Goal: Task Accomplishment & Management: Manage account settings

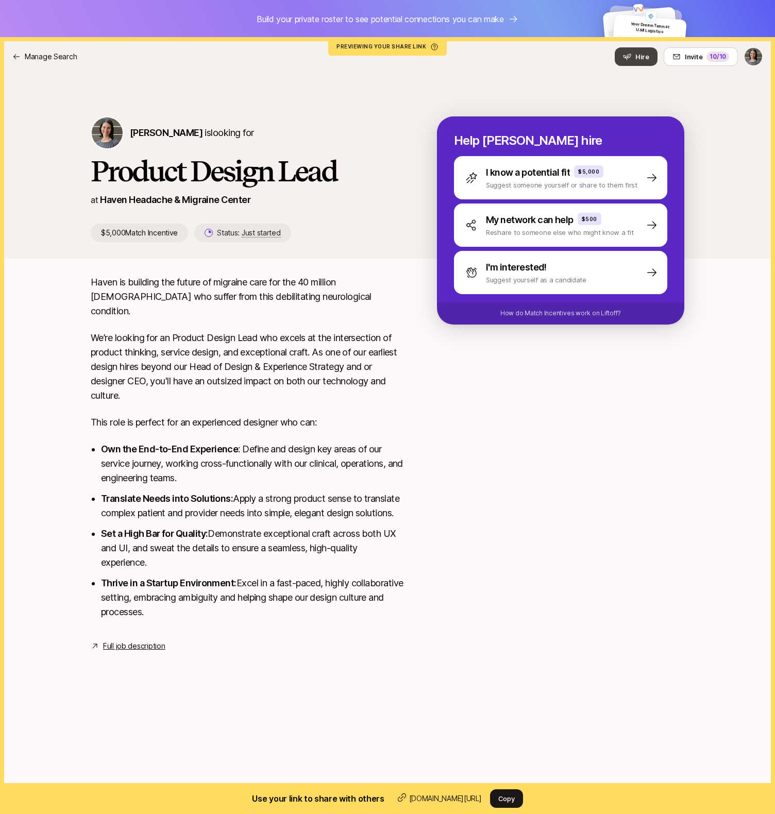
click at [631, 62] on button "Hire" at bounding box center [636, 56] width 43 height 19
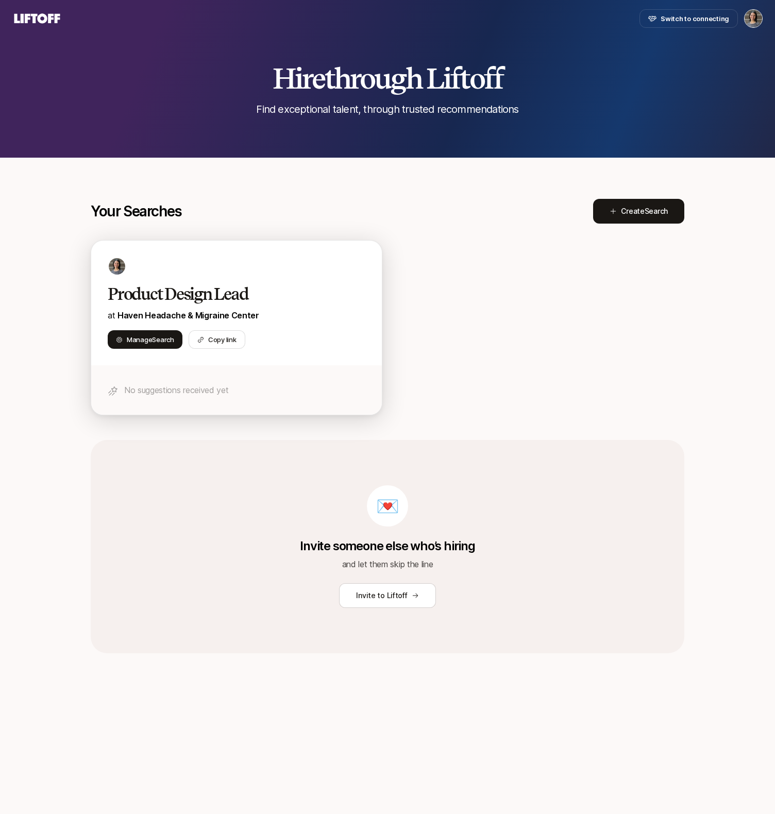
click at [169, 292] on h2 "Product Design Lead" at bounding box center [226, 294] width 236 height 21
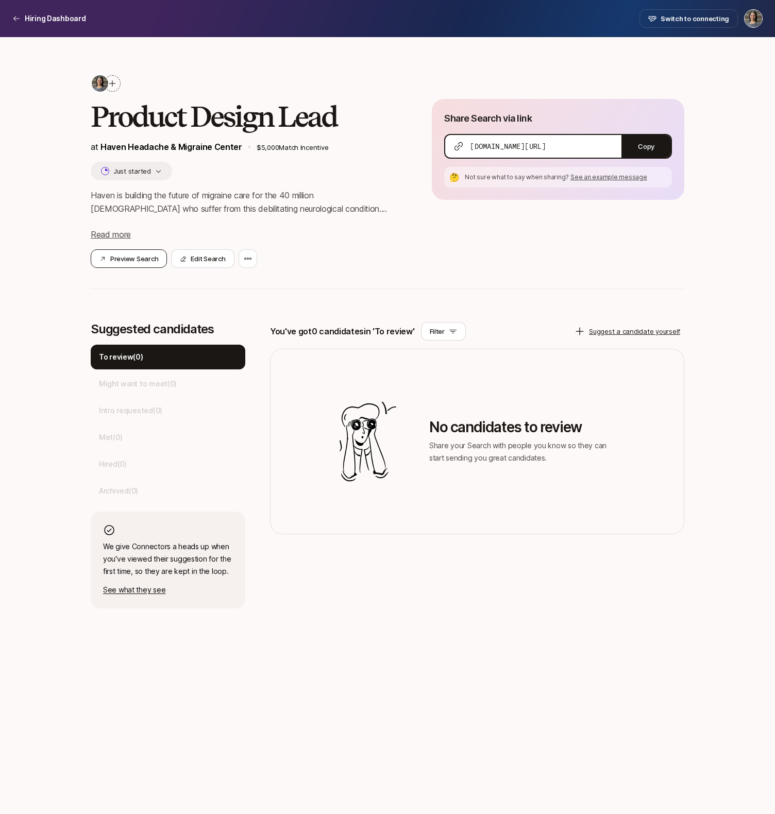
click at [140, 259] on button "Preview Search" at bounding box center [129, 258] width 76 height 19
click at [196, 256] on button "Edit Search" at bounding box center [202, 258] width 63 height 19
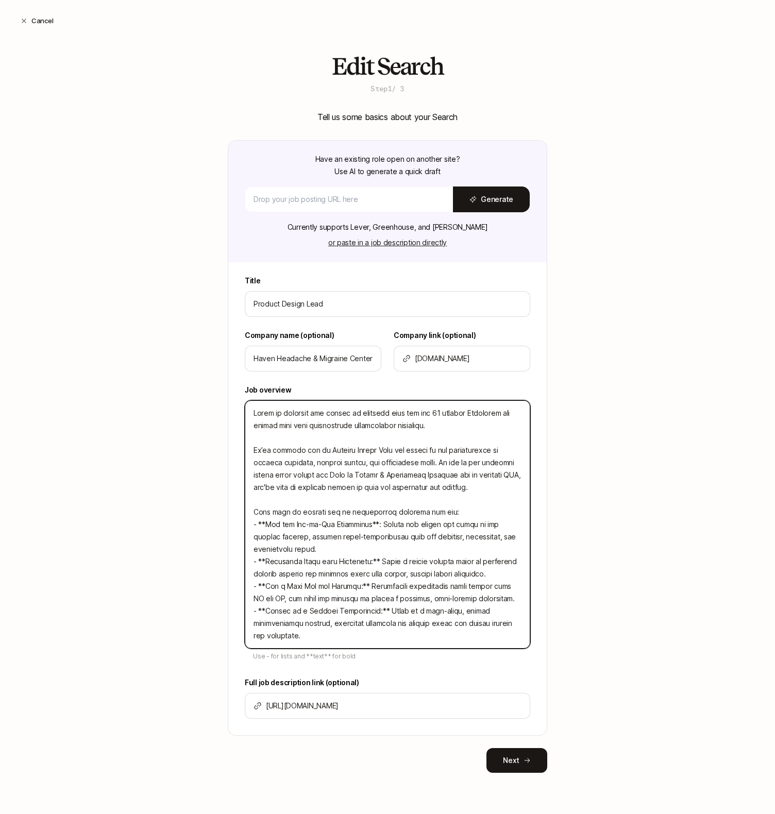
click at [495, 488] on textarea at bounding box center [387, 524] width 285 height 248
click at [278, 488] on textarea at bounding box center [387, 524] width 285 height 248
type textarea "Haven is building the future of migraine care for the 40 million Americans who …"
type textarea "x"
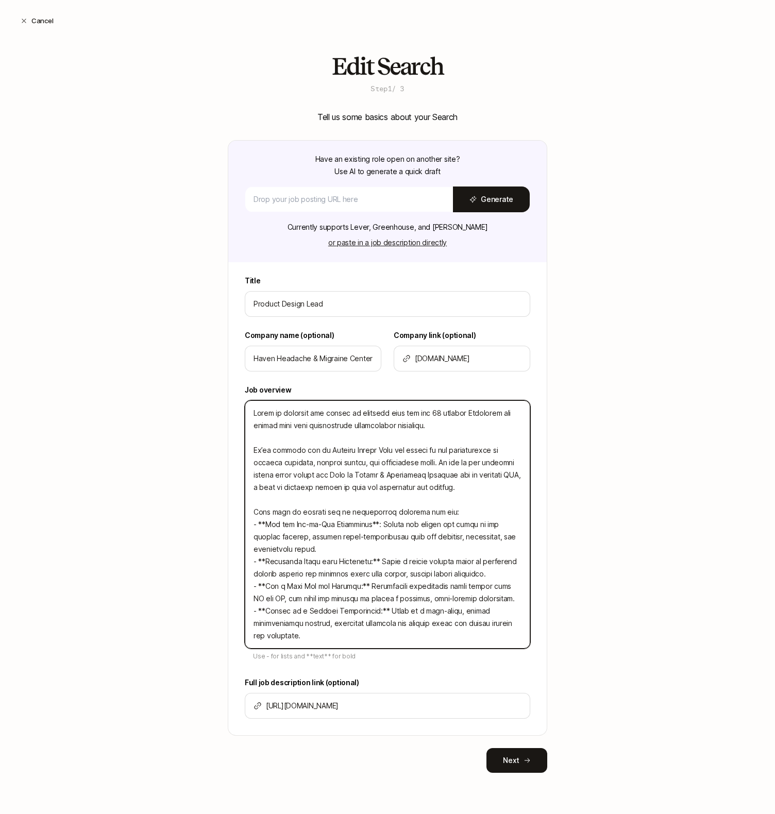
type textarea "Haven is building the future of migraine care for the 40 million Americans who …"
type textarea "x"
type textarea "Haven is building the future of migraine care for the 40 million Americans who …"
type textarea "x"
type textarea "Haven is building the future of migraine care for the 40 million Americans who …"
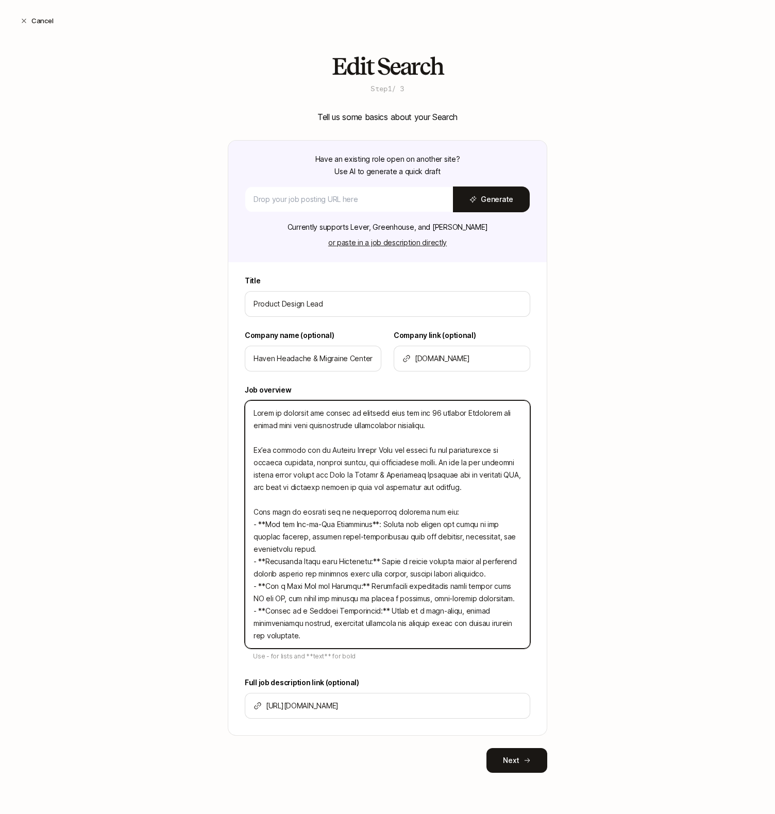
type textarea "x"
type textarea "Haven is building the future of migraine care for the 40 million Americans who …"
type textarea "x"
type textarea "Haven is building the future of migraine care for the 40 million Americans who …"
type textarea "x"
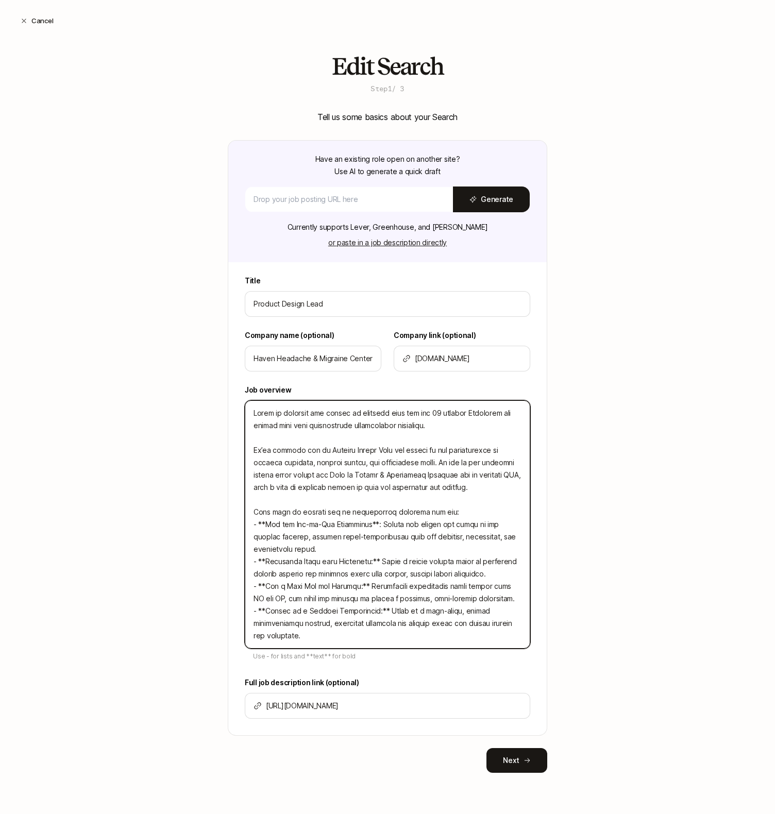
type textarea "Haven is building the future of migraine care for the 40 million Americans who …"
type textarea "x"
type textarea "Haven is building the future of migraine care for the 40 million Americans who …"
type textarea "x"
type textarea "Haven is building the future of migraine care for the 40 million Americans who …"
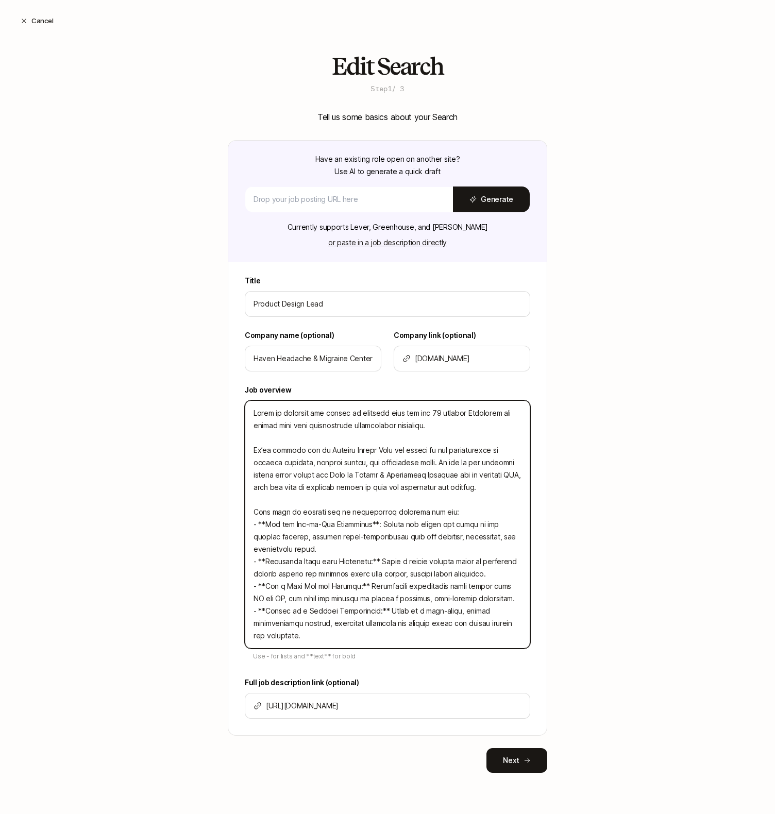
type textarea "x"
type textarea "Haven is building the future of migraine care for the 40 million Americans who …"
type textarea "x"
type textarea "Haven is building the future of migraine care for the 40 million Americans who …"
type textarea "x"
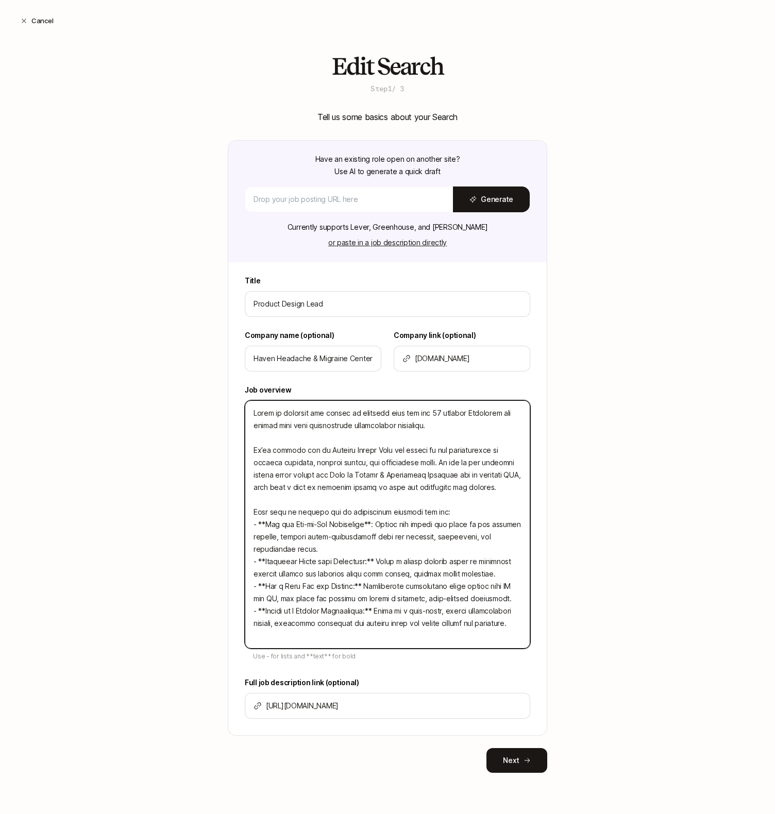
type textarea "Haven is building the future of migraine care for the 40 million Americans who …"
type textarea "x"
type textarea "Haven is building the future of migraine care for the 40 million Americans who …"
type textarea "x"
type textarea "Haven is building the future of migraine care for the 40 million Americans who …"
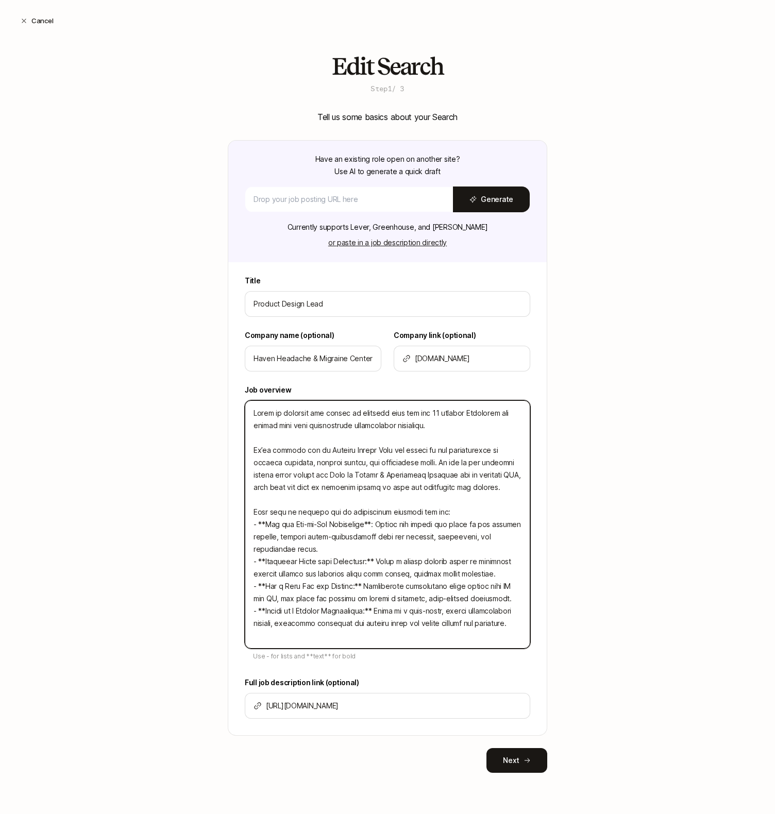
type textarea "x"
type textarea "Haven is building the future of migraine care for the 40 million Americans who …"
type textarea "x"
type textarea "Haven is building the future of migraine care for the 40 million Americans who …"
type textarea "x"
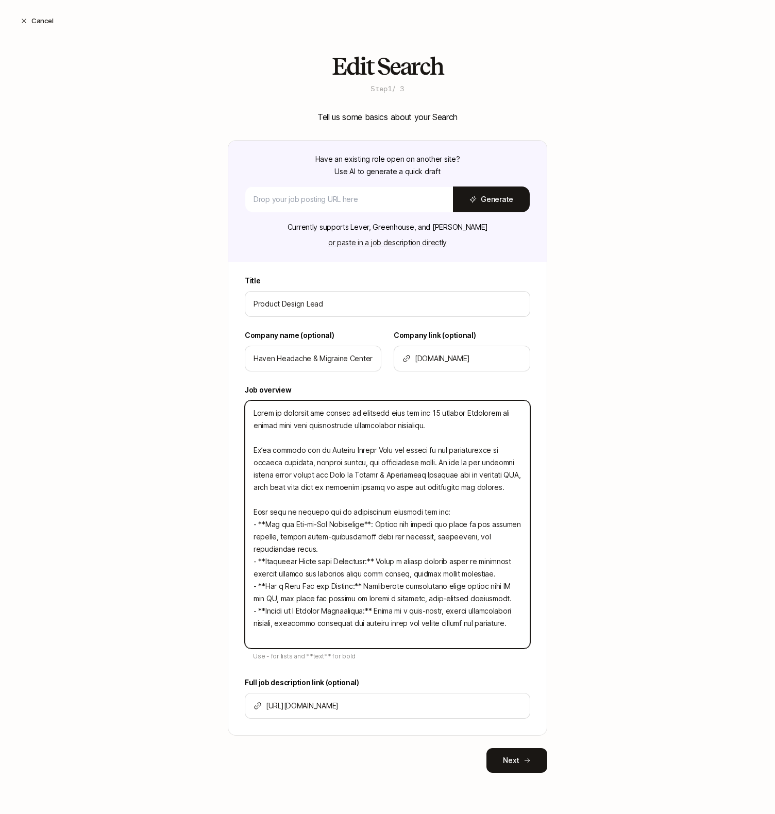
type textarea "Haven is building the future of migraine care for the 40 million Americans who …"
type textarea "x"
type textarea "Haven is building the future of migraine care for the 40 million Americans who …"
type textarea "x"
type textarea "Haven is building the future of migraine care for the 40 million Americans who …"
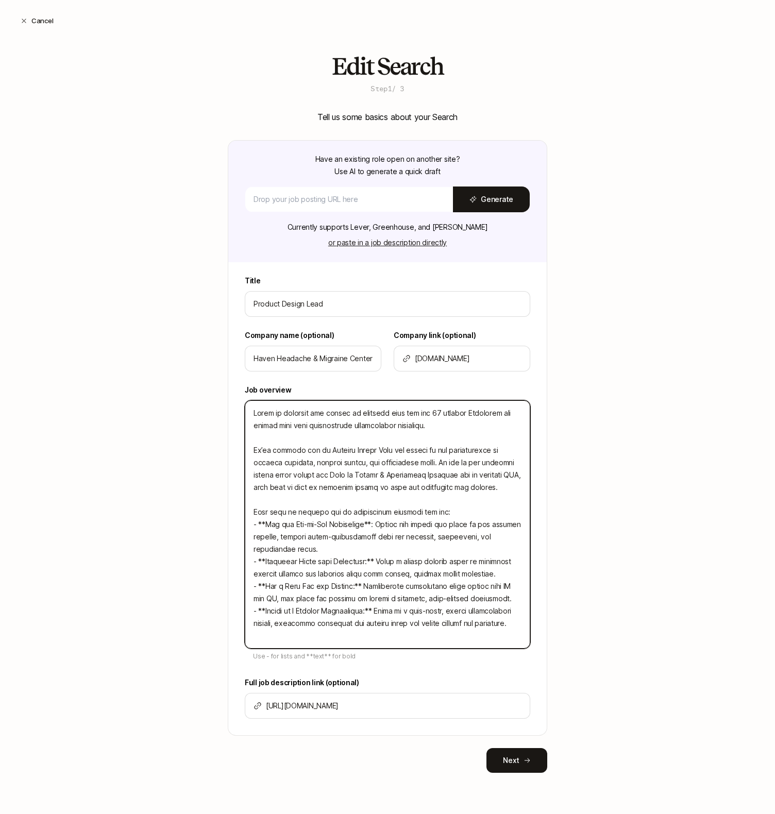
type textarea "x"
type textarea "Haven is building the future of migraine care for the 40 million Americans who …"
type textarea "x"
click at [513, 487] on textarea at bounding box center [387, 524] width 285 height 248
type textarea "Haven is building the future of migraine care for the 40 million Americans who …"
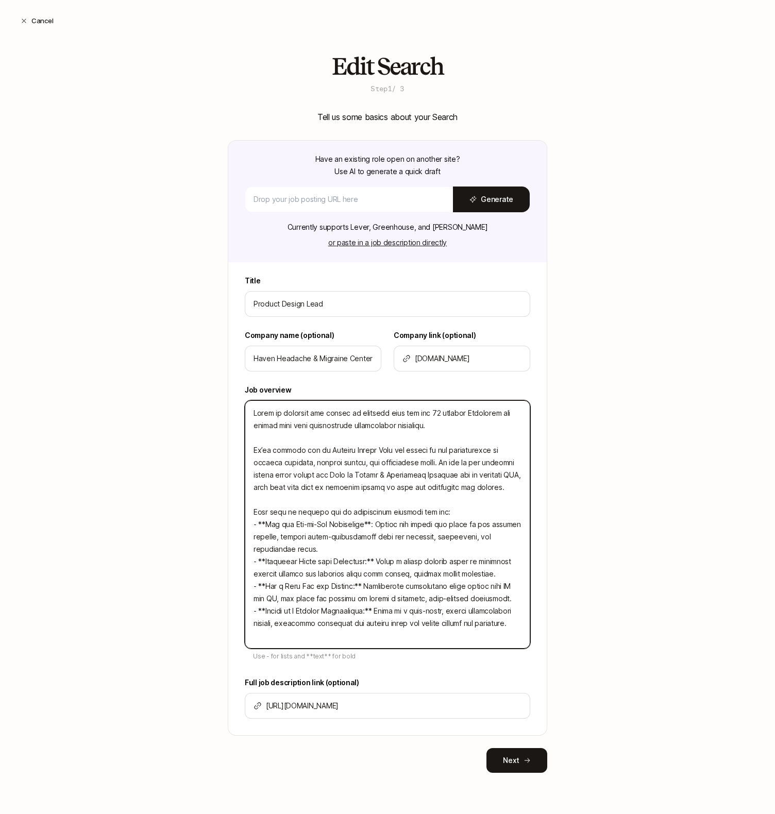
type textarea "x"
type textarea "Haven is building the future of migraine care for the 40 million Americans who …"
type textarea "x"
type textarea "Haven is building the future of migraine care for the 40 million Americans who …"
type textarea "x"
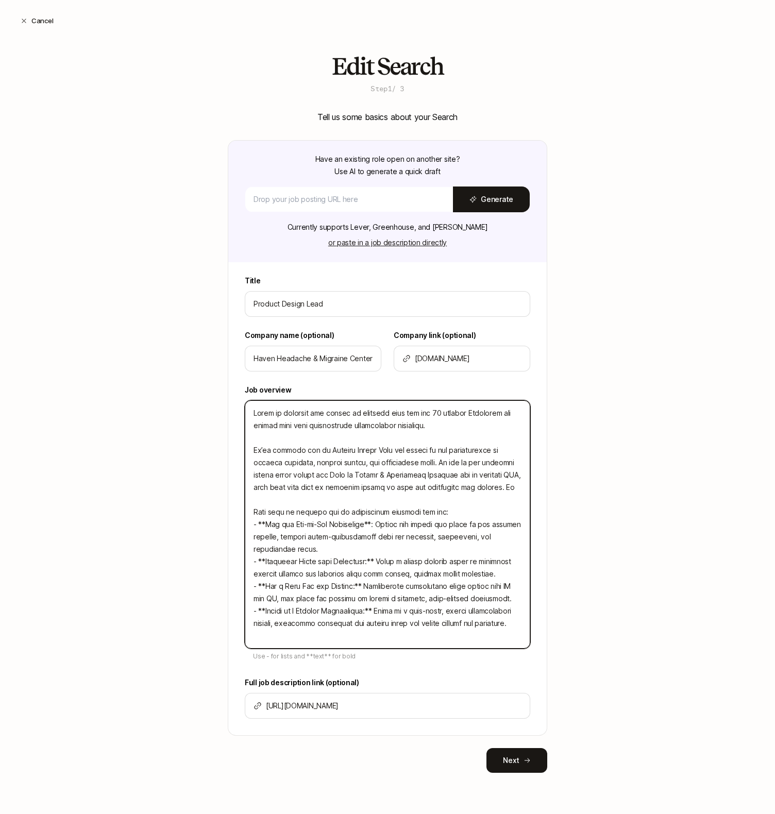
type textarea "Haven is building the future of migraine care for the 40 million Americans who …"
type textarea "x"
type textarea "Haven is building the future of migraine care for the 40 million Americans who …"
type textarea "x"
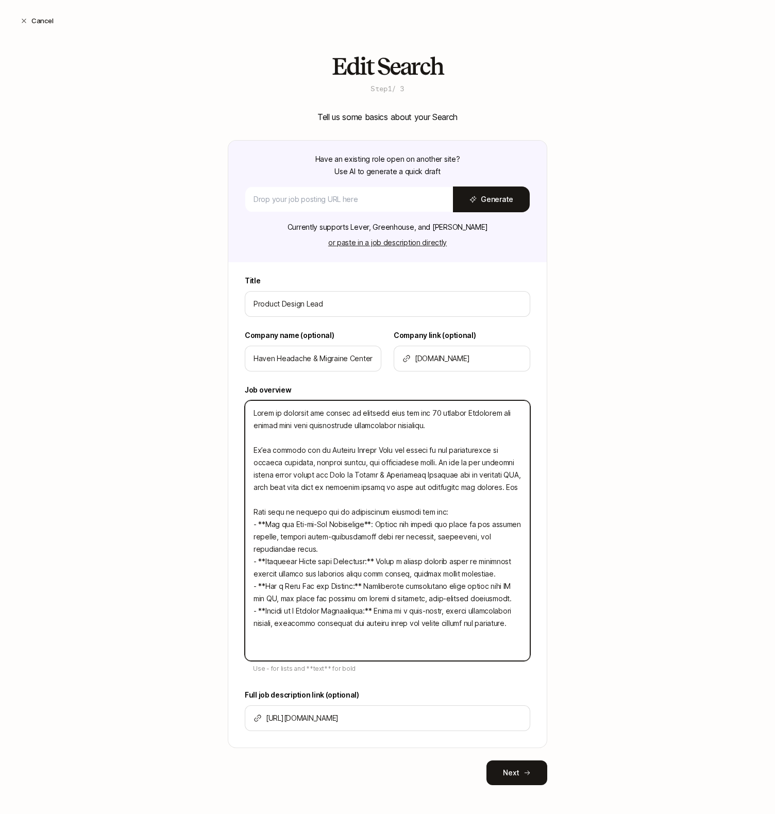
type textarea "Haven is building the future of migraine care for the 40 million Americans who …"
type textarea "x"
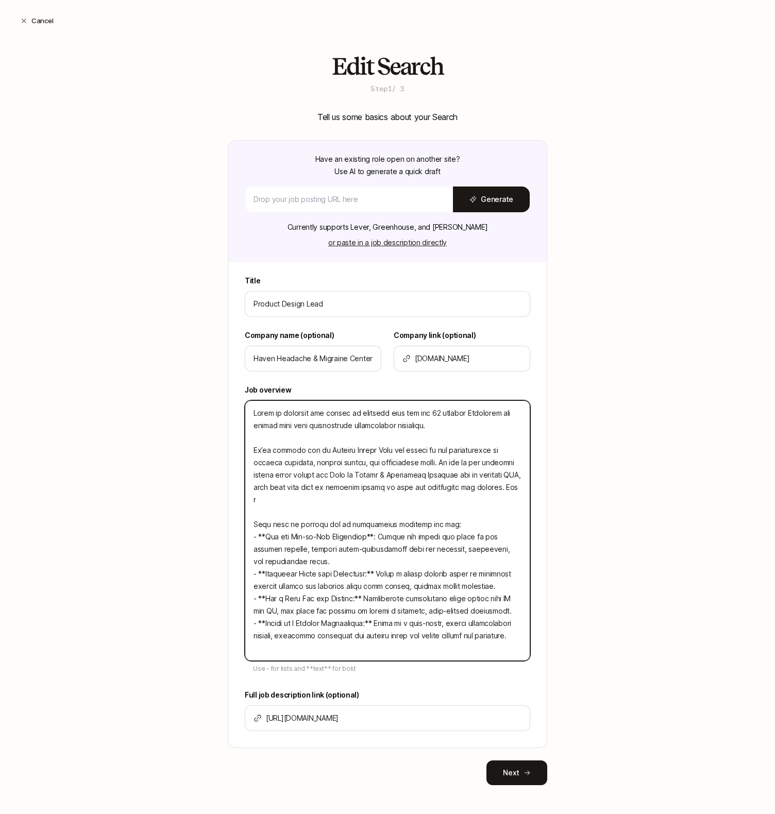
type textarea "Haven is building the future of migraine care for the 40 million Americans who …"
type textarea "x"
type textarea "Haven is building the future of migraine care for the 40 million Americans who …"
type textarea "x"
type textarea "Haven is building the future of migraine care for the 40 million Americans who …"
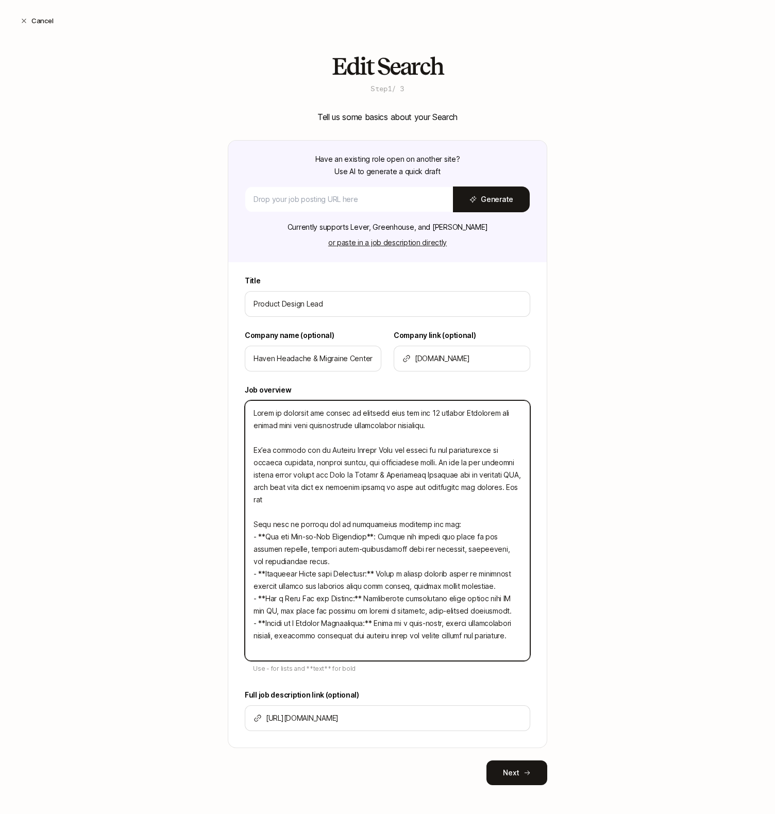
type textarea "x"
type textarea "Haven is building the future of migraine care for the 40 million Americans who …"
type textarea "x"
type textarea "Haven is building the future of migraine care for the 40 million Americans who …"
type textarea "x"
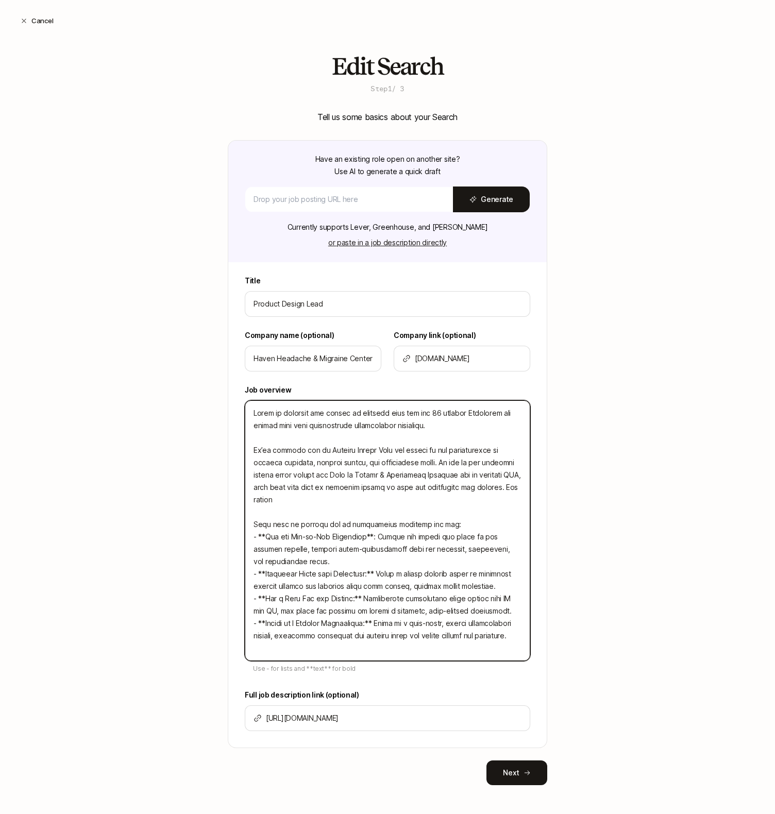
type textarea "Haven is building the future of migraine care for the 40 million Americans who …"
type textarea "x"
type textarea "Haven is building the future of migraine care for the 40 million Americans who …"
type textarea "x"
type textarea "Haven is building the future of migraine care for the 40 million Americans who …"
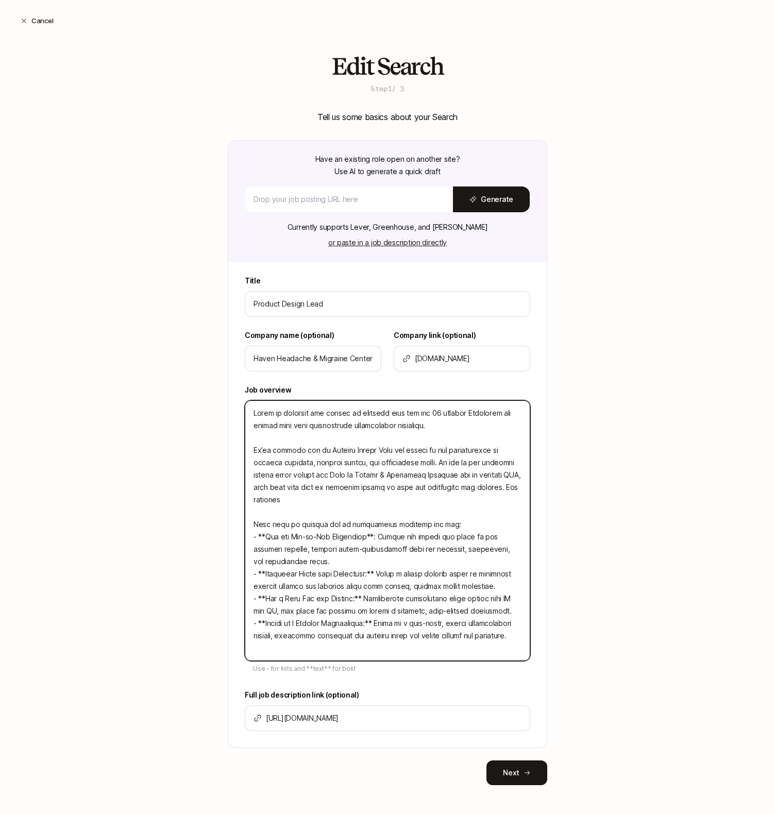
type textarea "x"
type textarea "Haven is building the future of migraine care for the 40 million Americans who …"
type textarea "x"
type textarea "Haven is building the future of migraine care for the 40 million Americans who …"
type textarea "x"
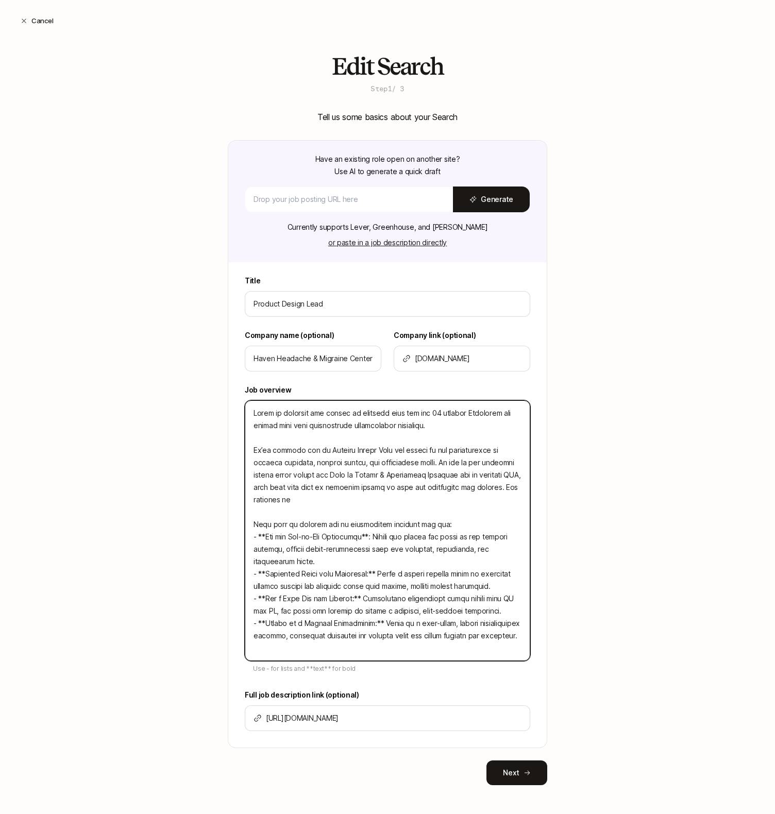
type textarea "Haven is building the future of migraine care for the 40 million Americans who …"
type textarea "x"
type textarea "Haven is building the future of migraine care for the 40 million Americans who …"
type textarea "x"
type textarea "Haven is building the future of migraine care for the 40 million Americans who …"
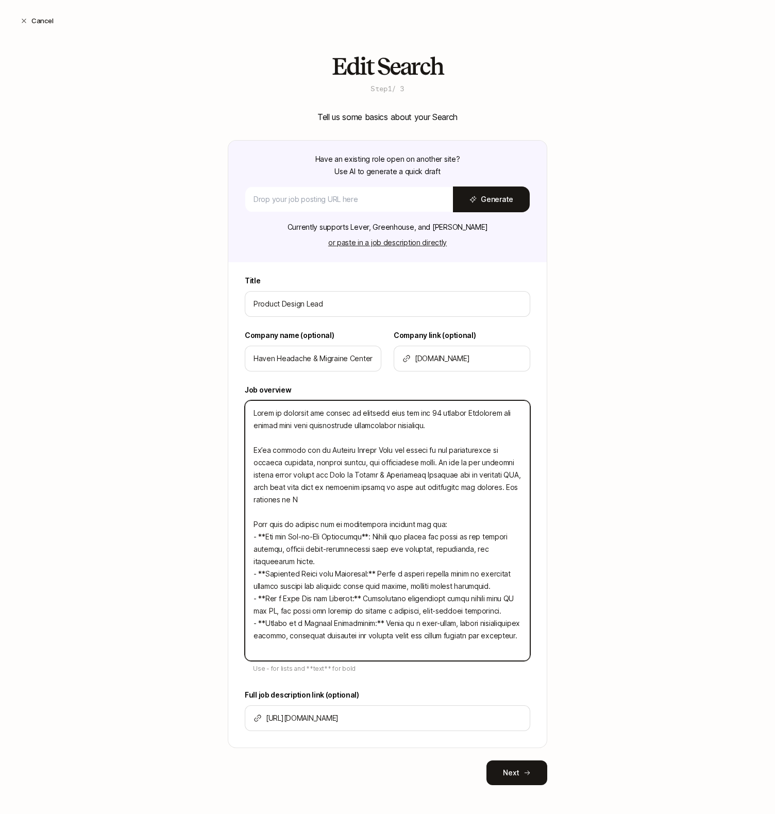
type textarea "x"
type textarea "Haven is building the future of migraine care for the 40 million Americans who …"
type textarea "x"
type textarea "Haven is building the future of migraine care for the 40 million Americans who …"
type textarea "x"
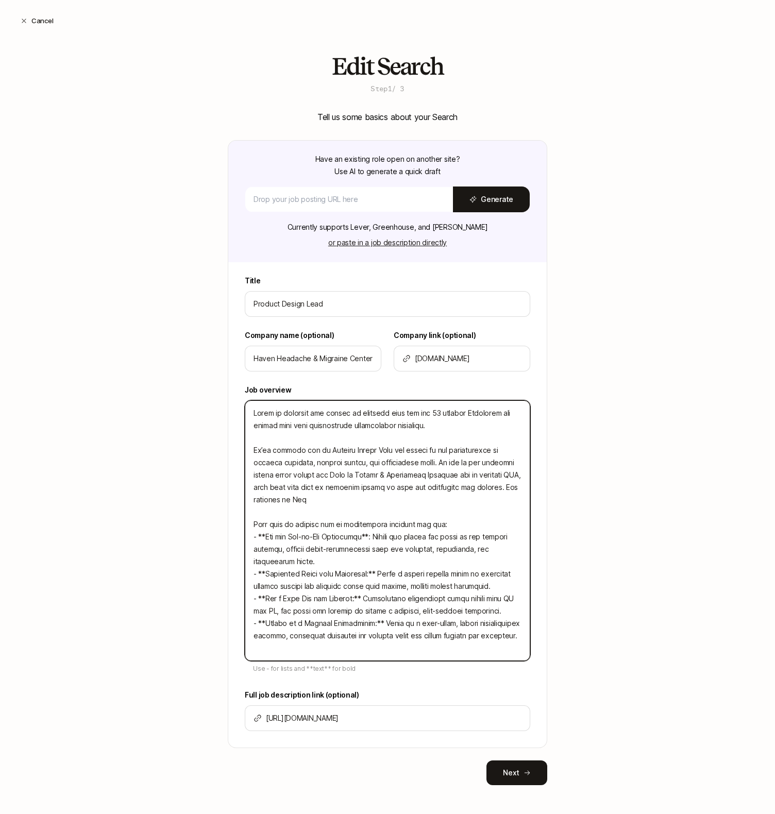
type textarea "Haven is building the future of migraine care for the 40 million Americans who …"
type textarea "x"
type textarea "Haven is building the future of migraine care for the 40 million Americans who …"
type textarea "x"
type textarea "Haven is building the future of migraine care for the 40 million Americans who …"
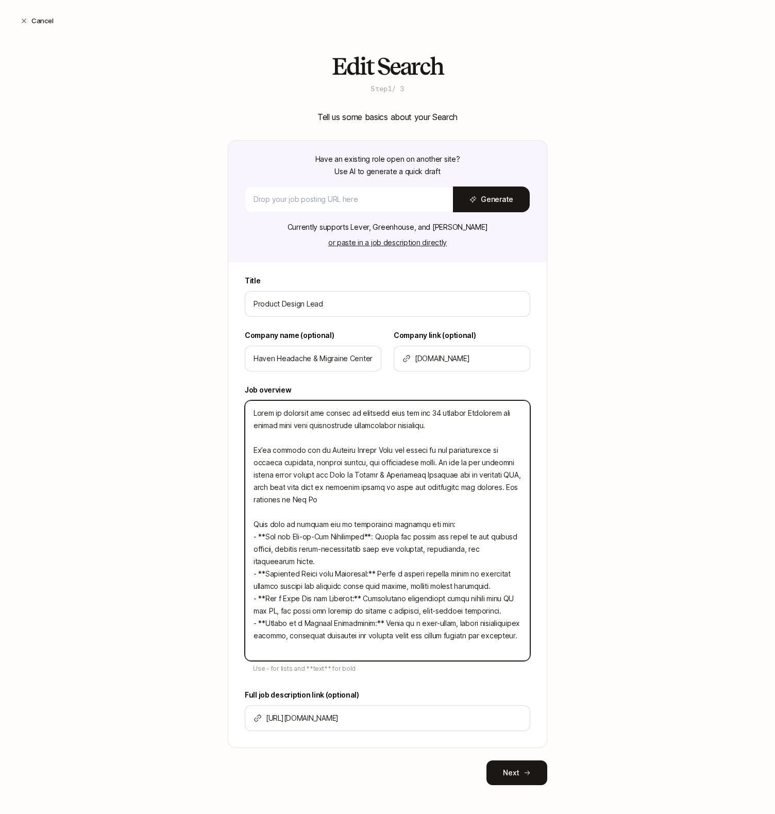
type textarea "x"
type textarea "Haven is building the future of migraine care for the 40 million Americans who …"
type textarea "x"
type textarea "Haven is building the future of migraine care for the 40 million Americans who …"
type textarea "x"
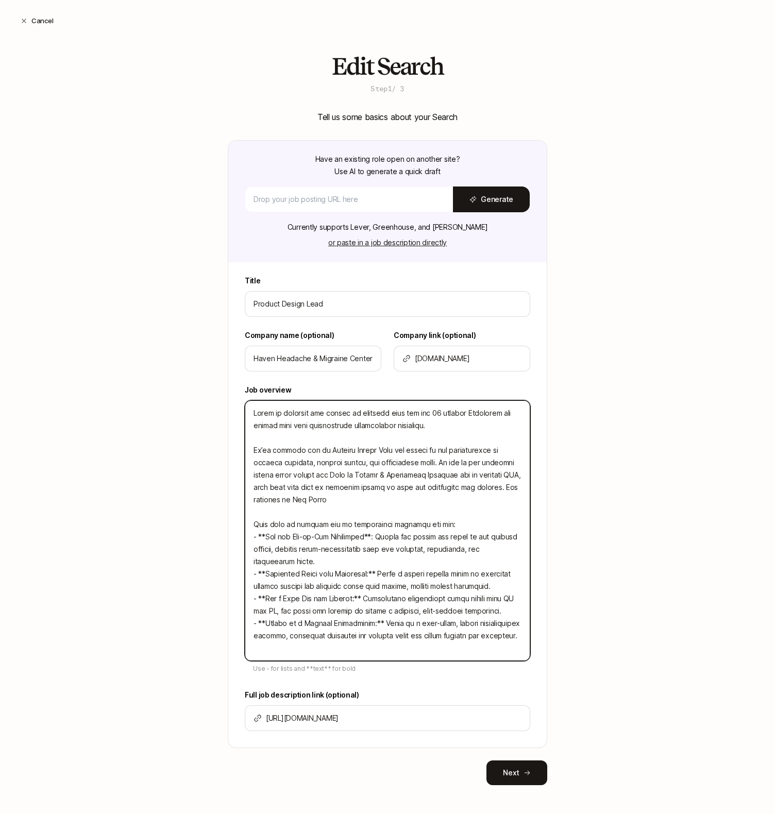
type textarea "Haven is building the future of migraine care for the 40 million Americans who …"
type textarea "x"
type textarea "Haven is building the future of migraine care for the 40 million Americans who …"
type textarea "x"
type textarea "Haven is building the future of migraine care for the 40 million Americans who …"
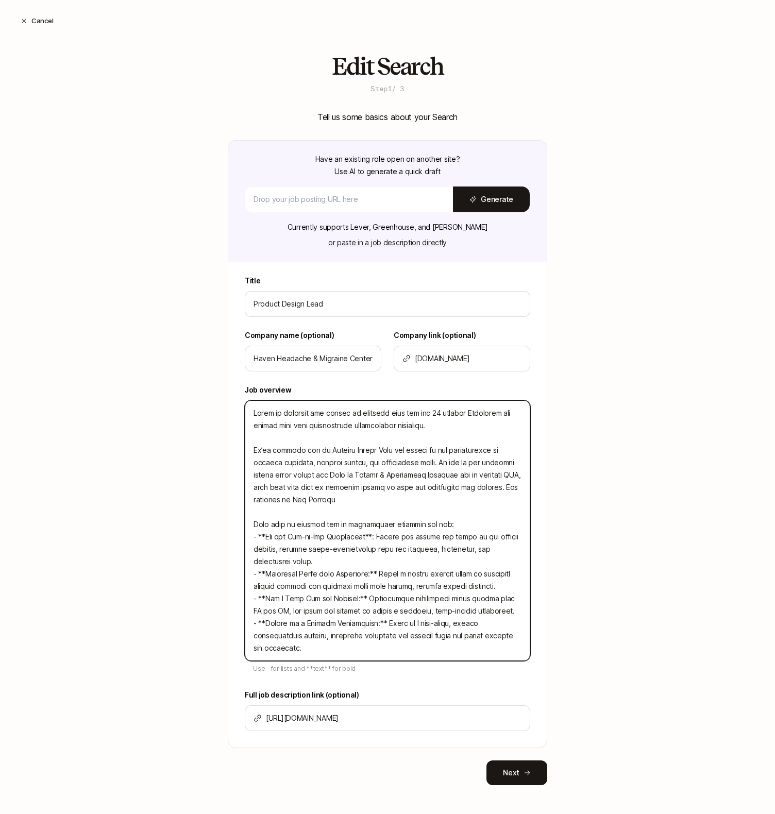
type textarea "x"
type textarea "Haven is building the future of migraine care for the 40 million Americans who …"
type textarea "x"
type textarea "Haven is building the future of migraine care for the 40 million Americans who …"
type textarea "x"
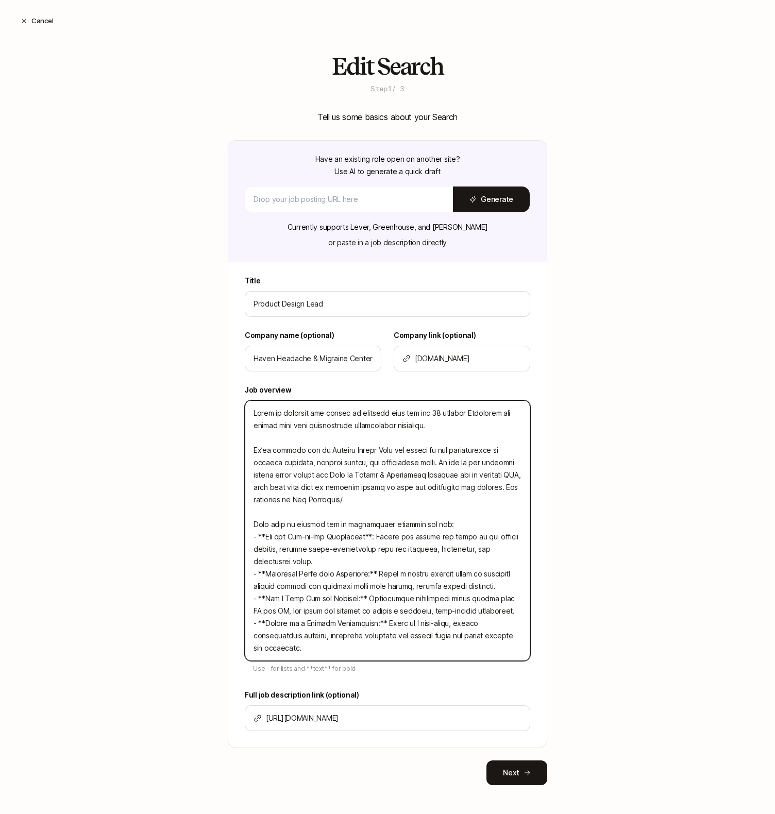
type textarea "Haven is building the future of migraine care for the 40 million Americans who …"
type textarea "x"
type textarea "Haven is building the future of migraine care for the 40 million Americans who …"
type textarea "x"
type textarea "Haven is building the future of migraine care for the 40 million Americans who …"
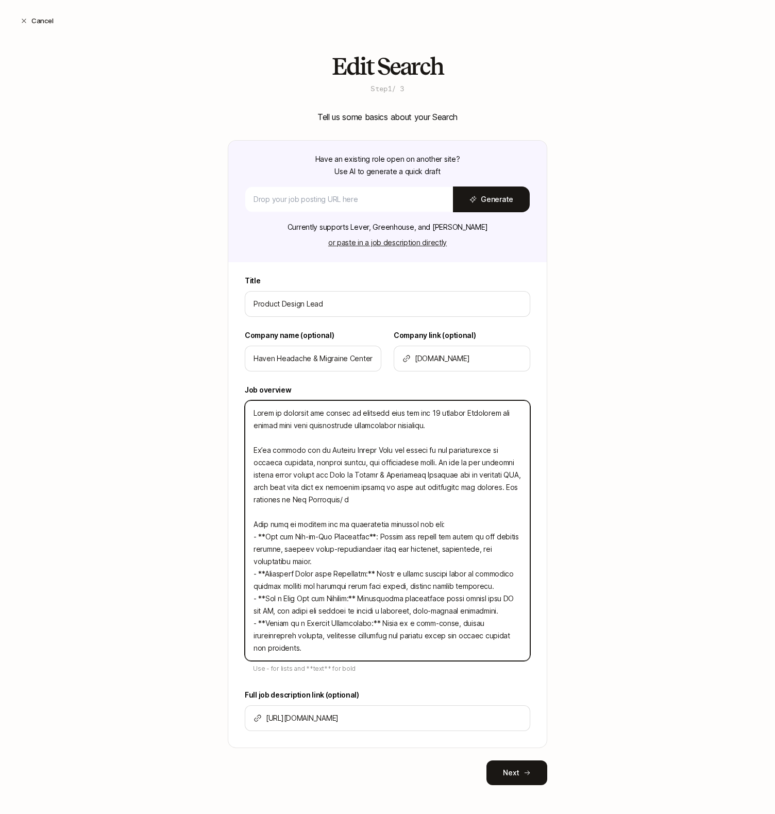
type textarea "x"
type textarea "Haven is building the future of migraine care for the 40 million Americans who …"
type textarea "x"
type textarea "Haven is building the future of migraine care for the 40 million Americans who …"
type textarea "x"
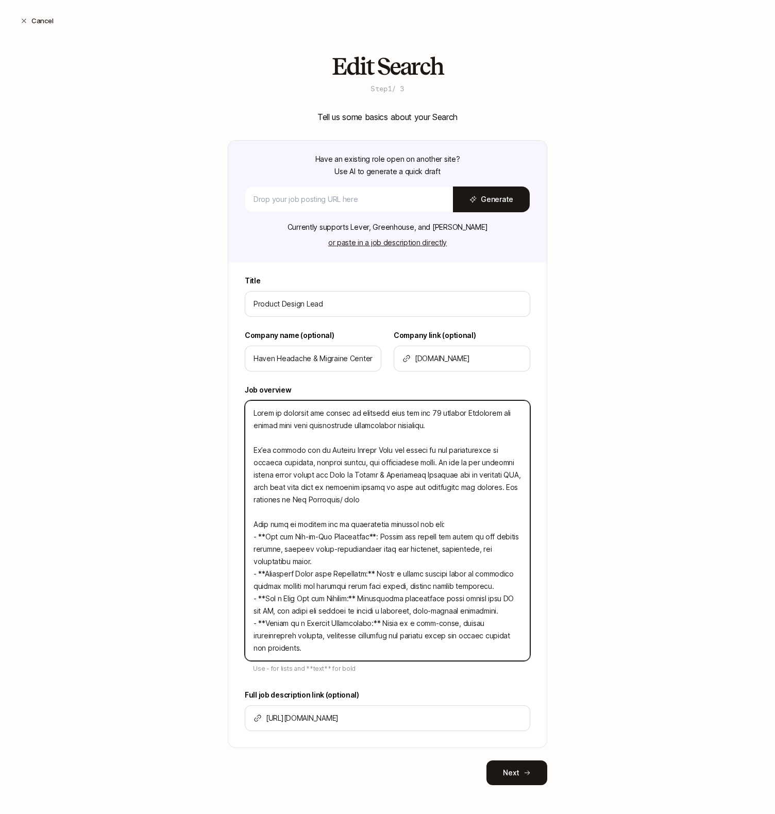
type textarea "Haven is building the future of migraine care for the 40 million Americans who …"
type textarea "x"
type textarea "Haven is building the future of migraine care for the 40 million Americans who …"
type textarea "x"
click at [350, 501] on textarea at bounding box center [387, 530] width 285 height 261
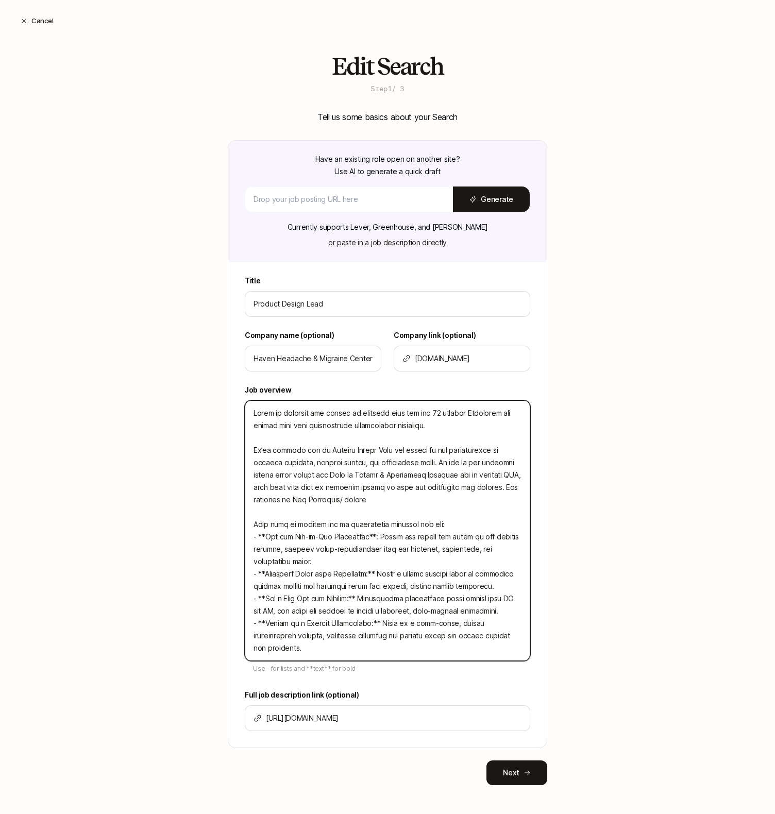
type textarea "Haven is building the future of migraine care for the 40 million Americans who …"
type textarea "x"
type textarea "Haven is building the future of migraine care for the 40 million Americans who …"
type textarea "x"
click at [376, 499] on textarea at bounding box center [387, 530] width 285 height 261
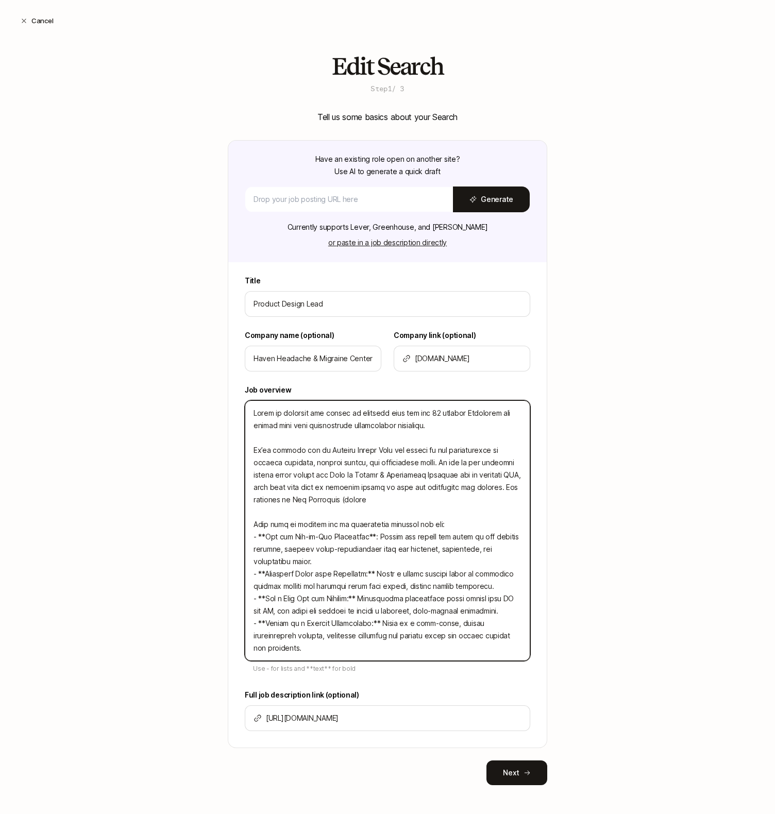
type textarea "Haven is building the future of migraine care for the 40 million Americans who …"
type textarea "x"
type textarea "Haven is building the future of migraine care for the 40 million Americans who …"
type textarea "x"
drag, startPoint x: 381, startPoint y: 501, endPoint x: 305, endPoint y: 504, distance: 76.3
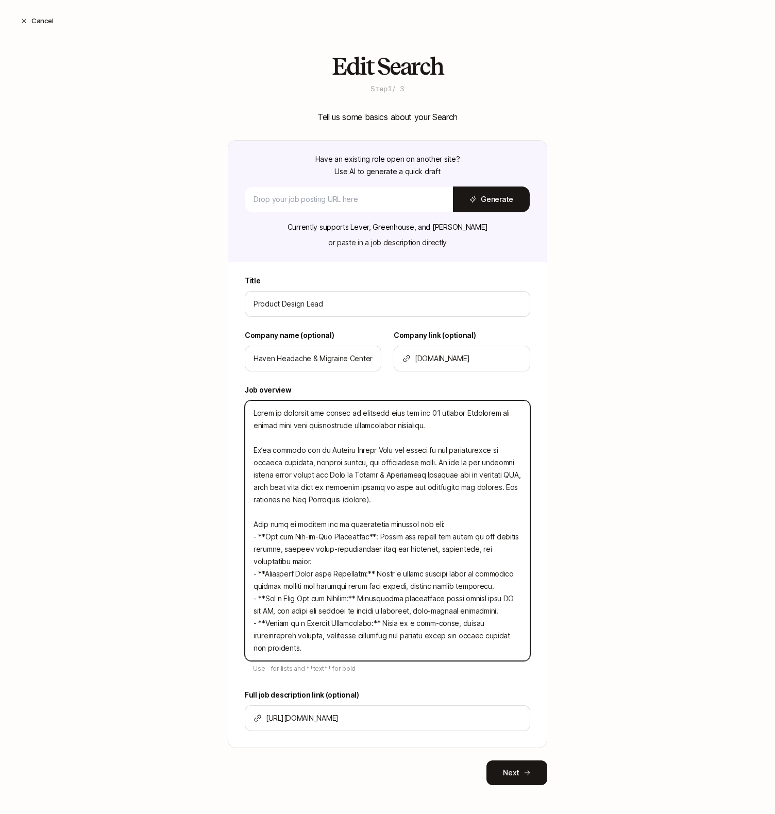
click at [305, 504] on textarea at bounding box center [387, 530] width 285 height 261
type textarea "Haven is building the future of migraine care for the 40 million Americans who …"
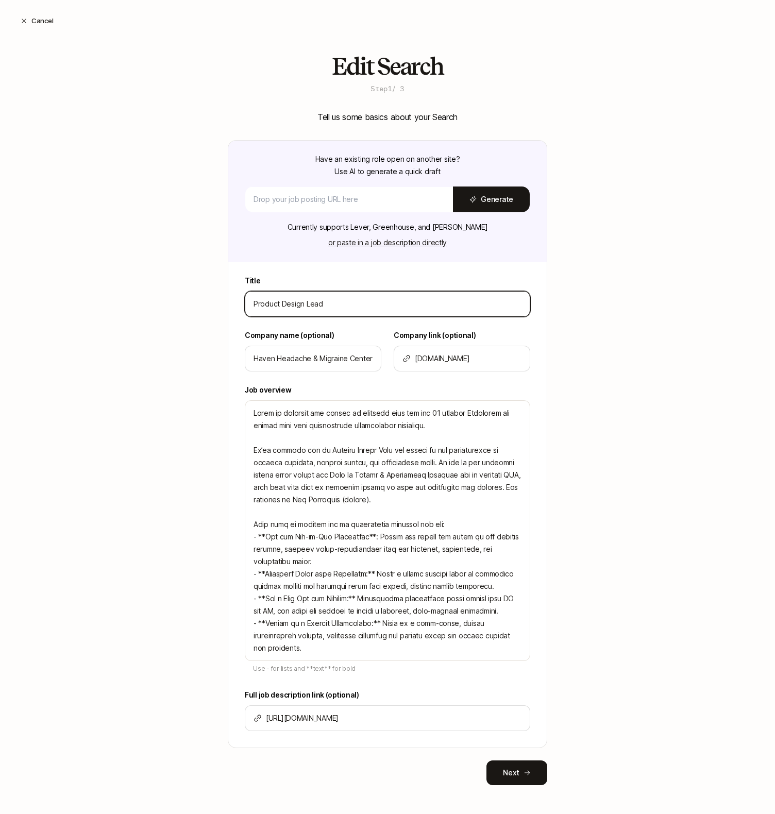
click at [344, 302] on input "Product Design Lead" at bounding box center [388, 304] width 268 height 12
type input "Product Design Lead,"
type textarea "x"
type input "Product Design Lead,"
type textarea "x"
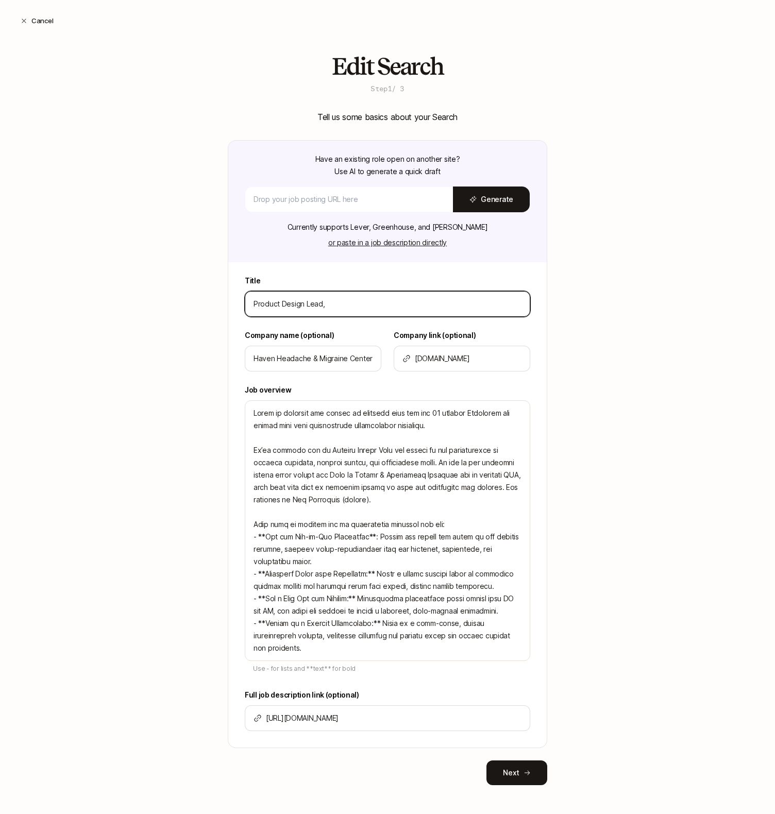
paste input "San Francisco (hybrid)."
type input "Product Design Lead, San Francisco (hybrid)."
type textarea "x"
type input "Product Design Lead, San Francisco (hybrid)"
type textarea "x"
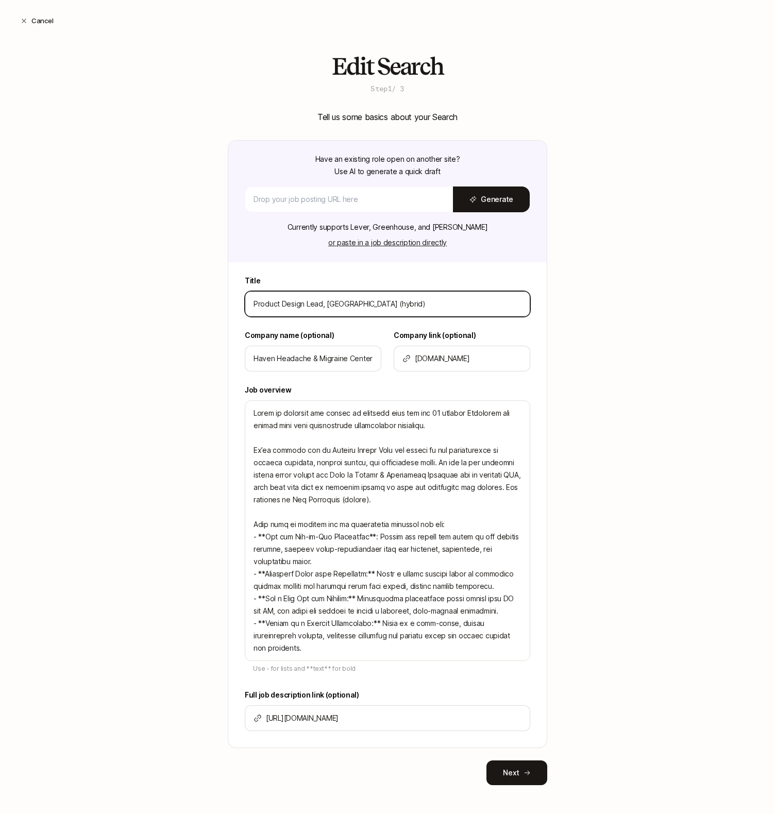
drag, startPoint x: 415, startPoint y: 304, endPoint x: 323, endPoint y: 308, distance: 92.8
click at [323, 308] on input "Product Design Lead, San Francisco (hybrid)" at bounding box center [388, 304] width 268 height 12
type input "Product Design Lead"
type textarea "x"
type input "Product Design Lead"
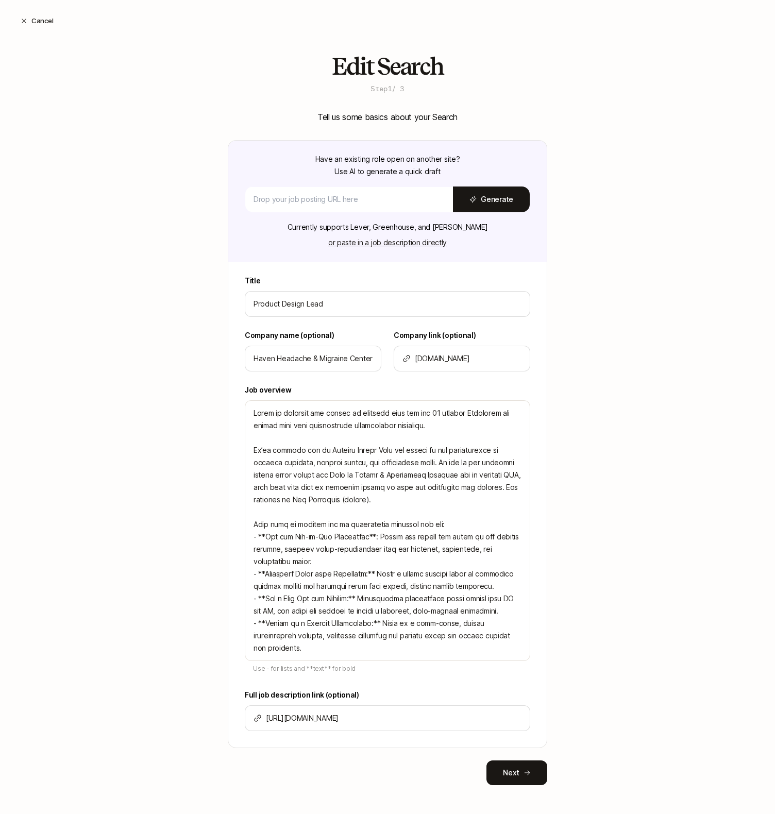
click at [395, 279] on label "Title" at bounding box center [387, 281] width 285 height 12
click at [382, 117] on p "Tell us some basics about your Search" at bounding box center [387, 116] width 140 height 13
click at [506, 779] on button "Next" at bounding box center [516, 773] width 61 height 25
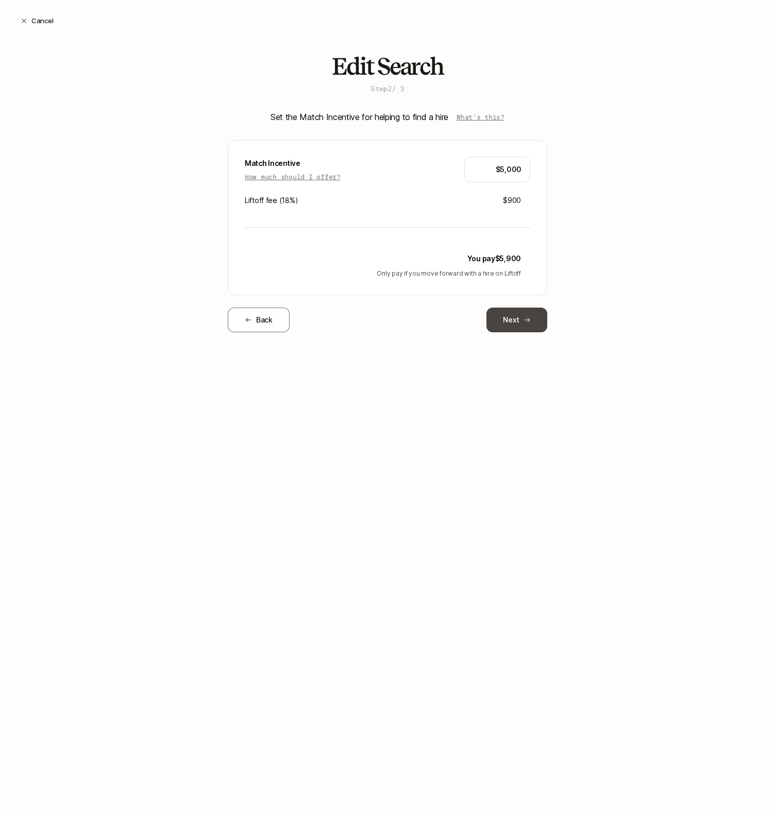
click at [504, 316] on button "Next" at bounding box center [516, 320] width 61 height 25
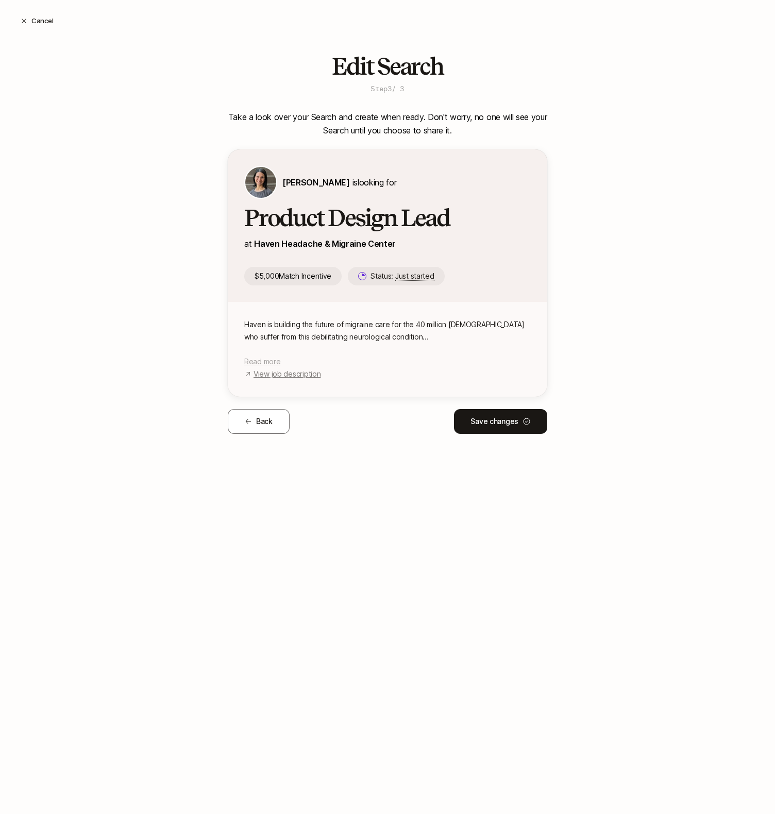
click at [268, 364] on span "Read more" at bounding box center [262, 361] width 36 height 9
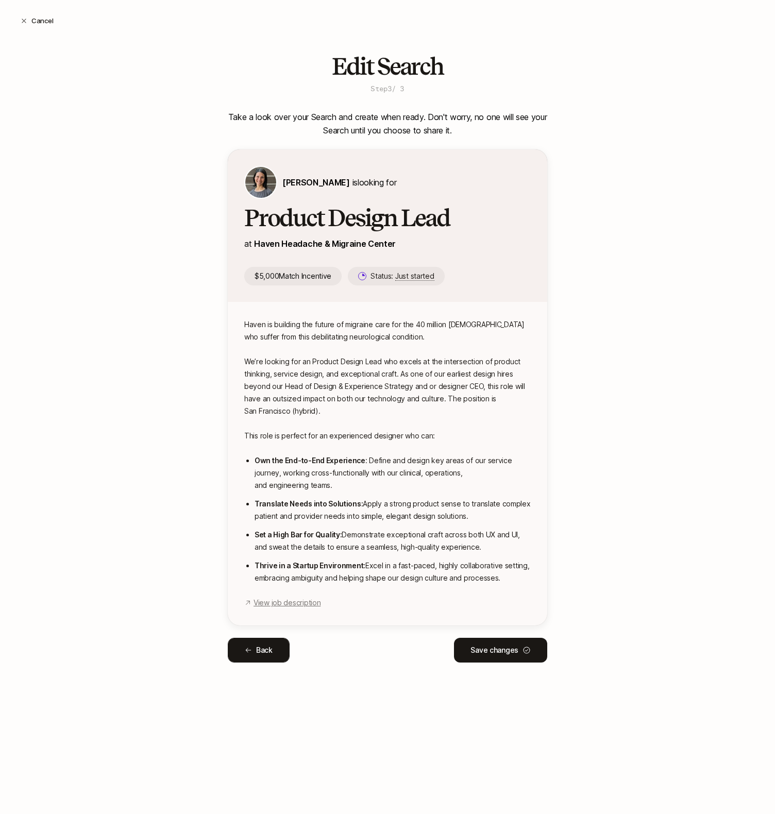
click at [261, 651] on button "Back" at bounding box center [259, 650] width 62 height 25
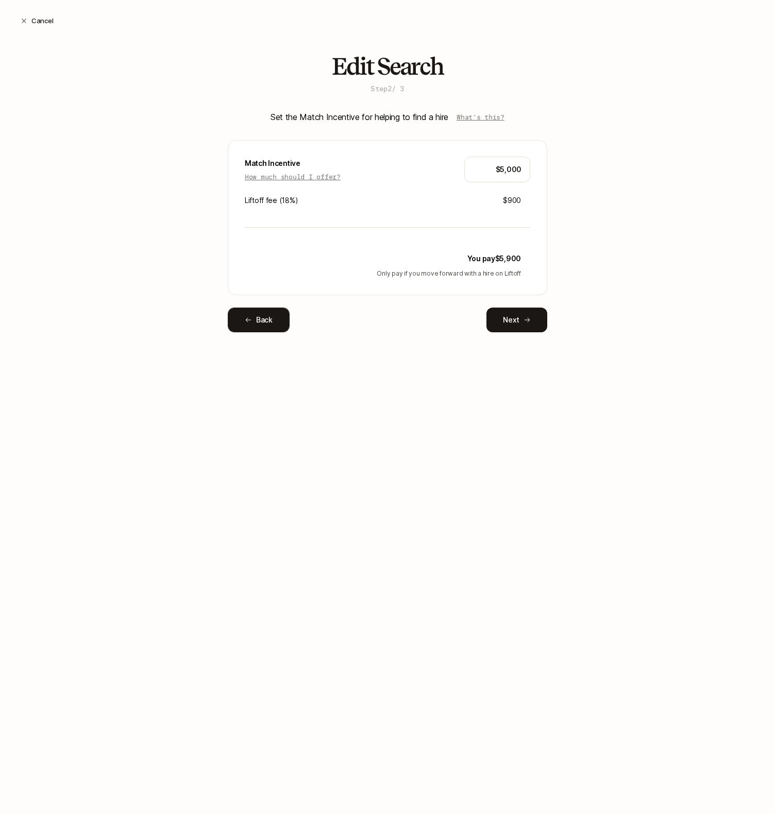
click at [272, 327] on button "Back" at bounding box center [259, 320] width 62 height 25
type textarea "x"
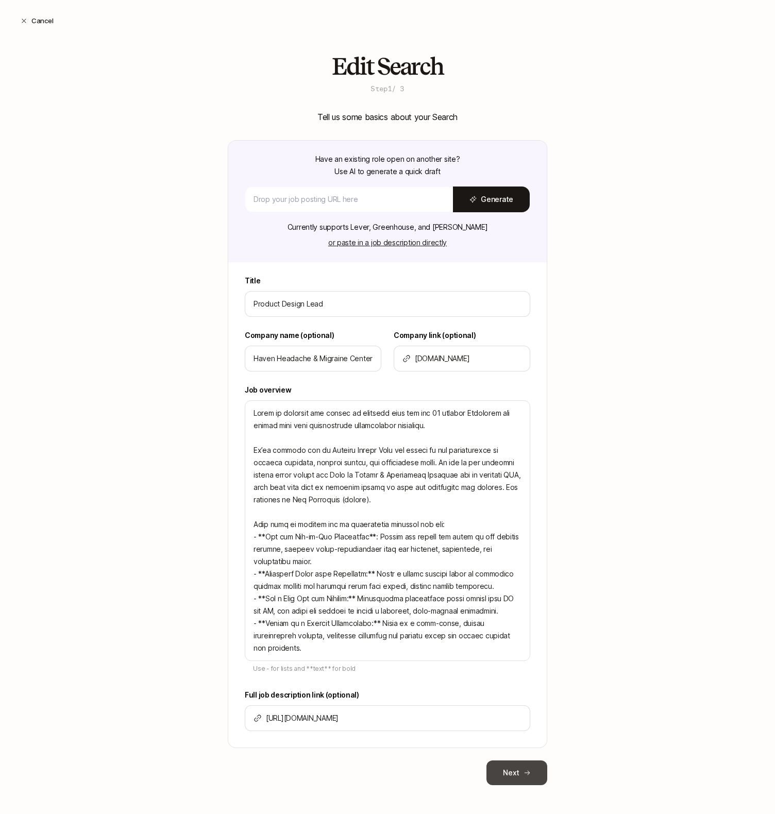
click at [514, 774] on button "Next" at bounding box center [516, 773] width 61 height 25
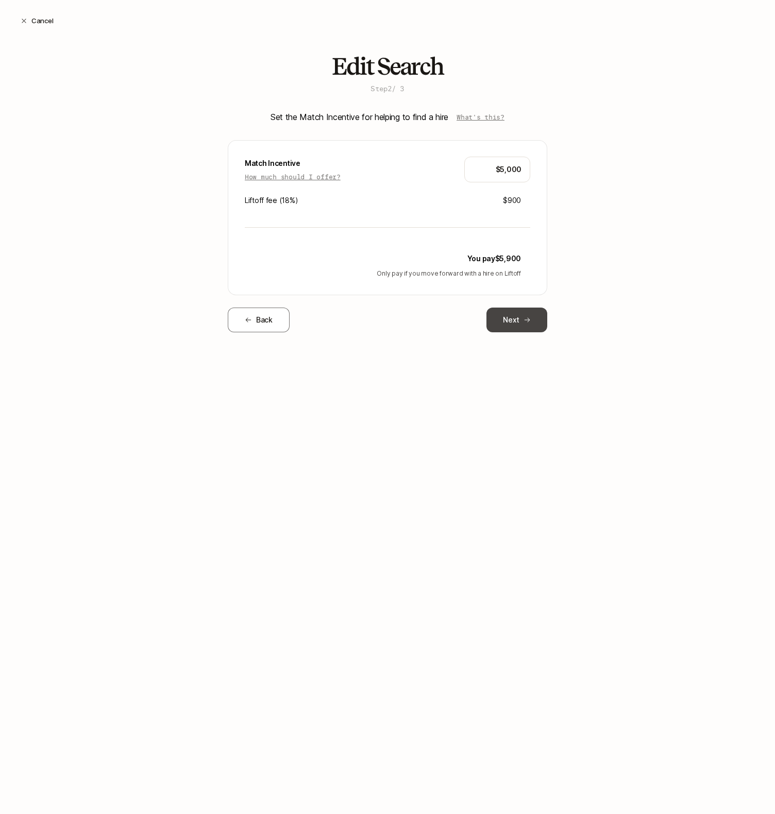
click at [511, 326] on button "Next" at bounding box center [516, 320] width 61 height 25
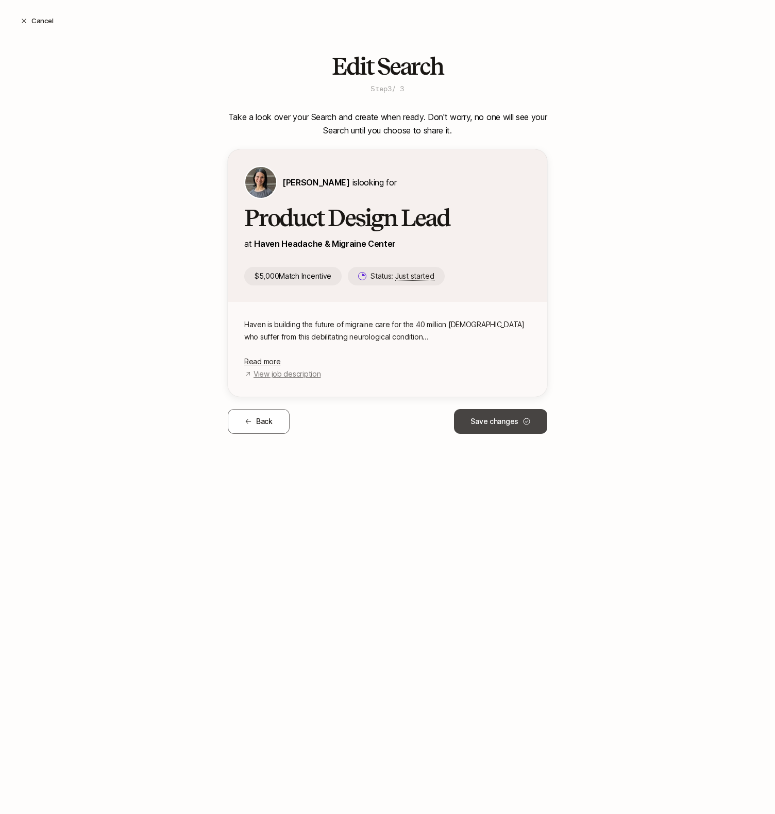
click at [483, 424] on button "Save changes" at bounding box center [500, 421] width 93 height 25
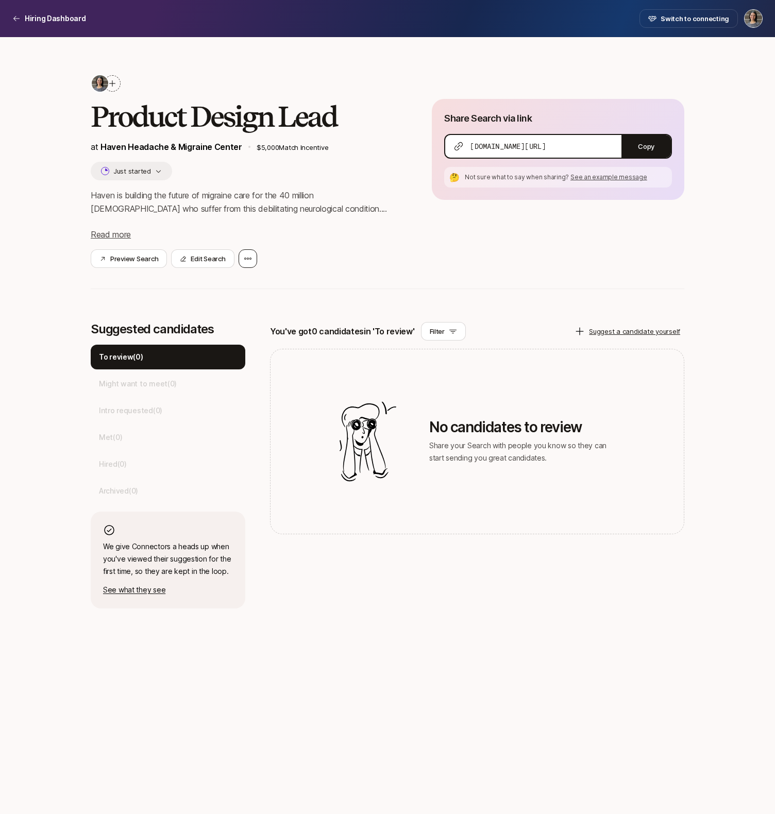
click at [246, 261] on icon at bounding box center [248, 259] width 8 height 8
click at [365, 253] on div "Preview Search Edit Search Delete Search Transfer Search Manage collaborators" at bounding box center [245, 258] width 308 height 19
click at [253, 257] on div at bounding box center [248, 258] width 19 height 19
click at [227, 340] on div "Manage collaborators" at bounding box center [200, 344] width 113 height 29
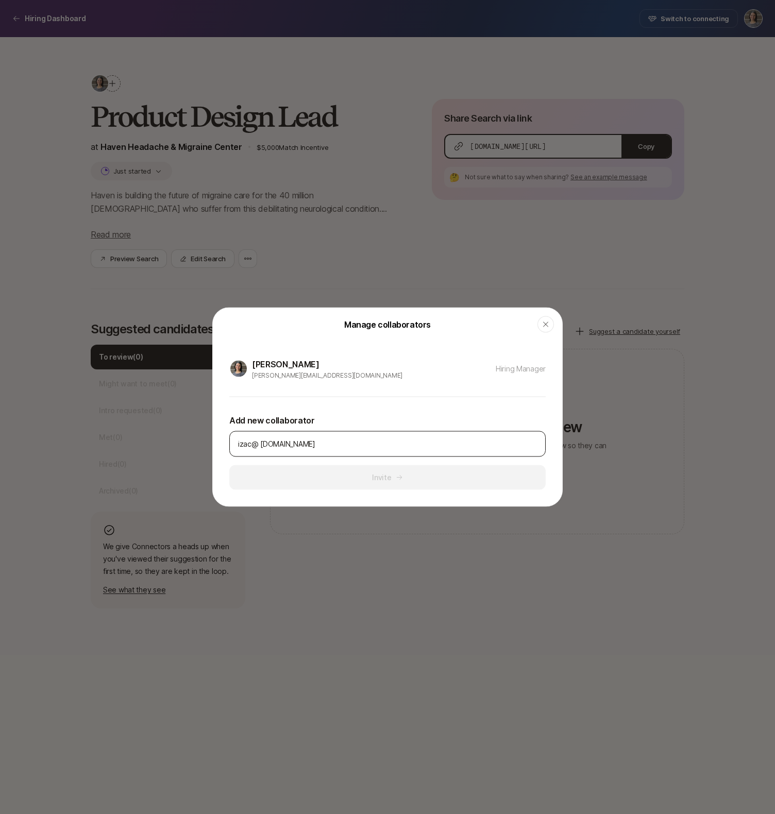
click at [260, 445] on input "izac@ havenheadache.com" at bounding box center [387, 444] width 299 height 12
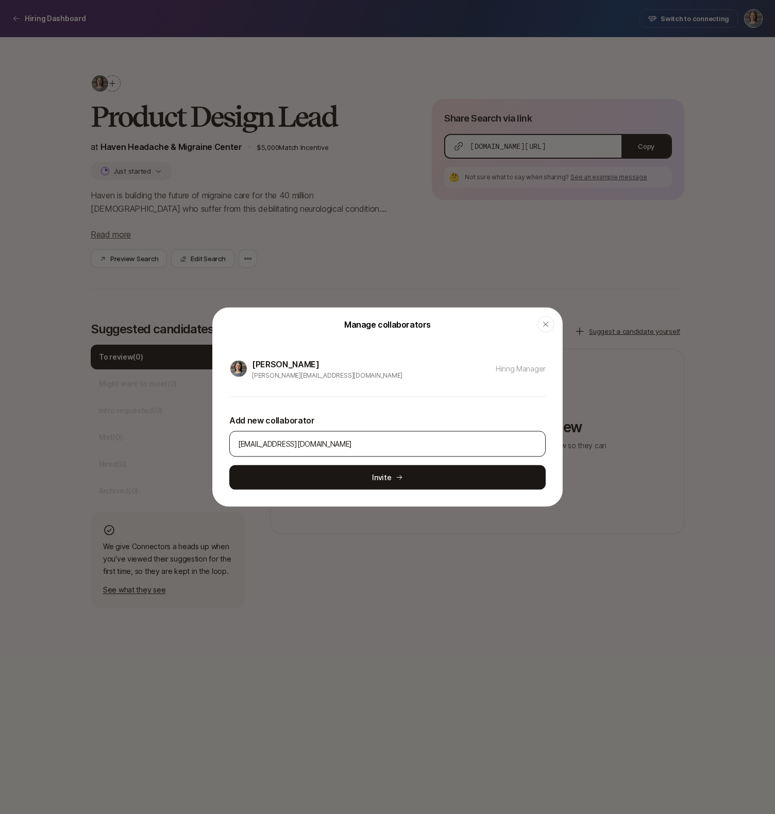
click at [382, 447] on input "izac@havenheadache.com" at bounding box center [387, 444] width 299 height 12
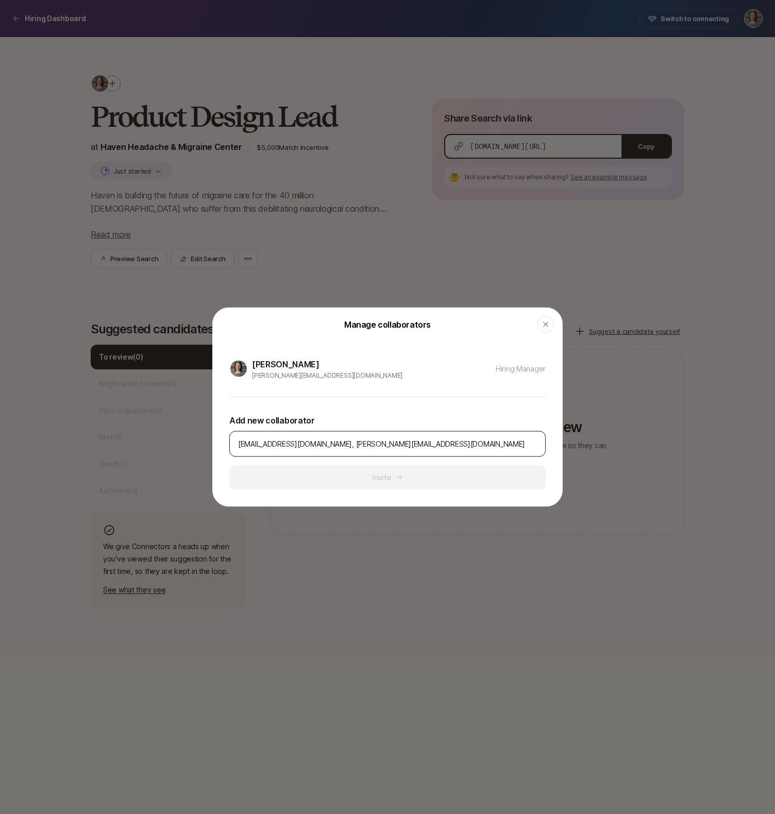
drag, startPoint x: 347, startPoint y: 445, endPoint x: 330, endPoint y: 446, distance: 17.5
click at [330, 446] on input "izac@havenheadache.com, sonia@havenheadache.com" at bounding box center [387, 444] width 299 height 12
click at [389, 483] on div "Add new collaborator izac@havenheadache.com, matt@havenheadache.com Invite" at bounding box center [387, 443] width 316 height 93
drag, startPoint x: 430, startPoint y: 446, endPoint x: 325, endPoint y: 446, distance: 105.6
click at [325, 446] on input "izac@havenheadache.com, matt@havenheadache.com" at bounding box center [387, 444] width 299 height 12
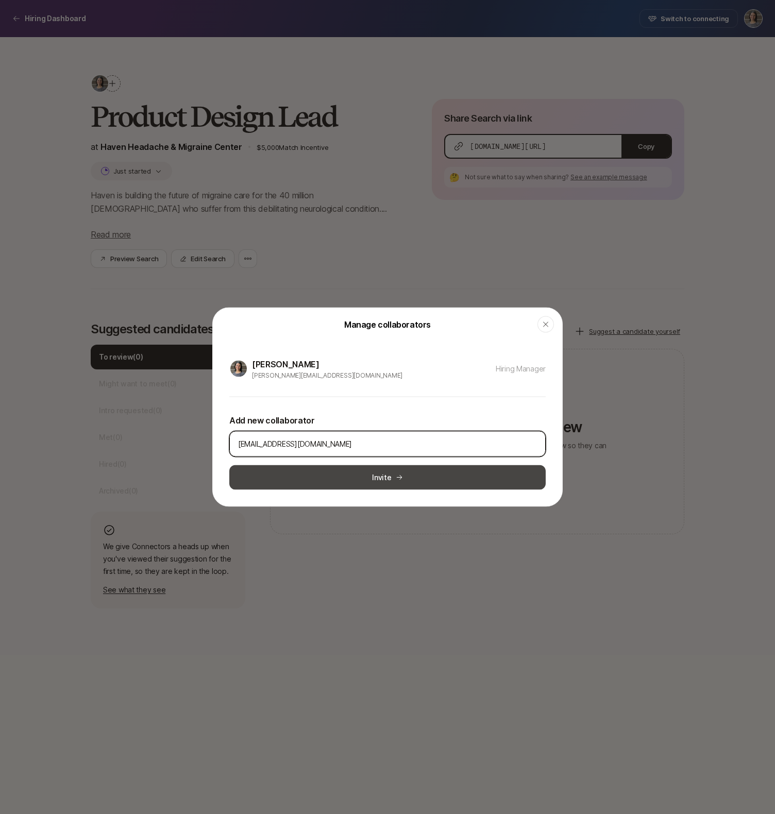
type input "izac@havenheadache.com"
click at [360, 479] on button "Invite" at bounding box center [387, 477] width 316 height 25
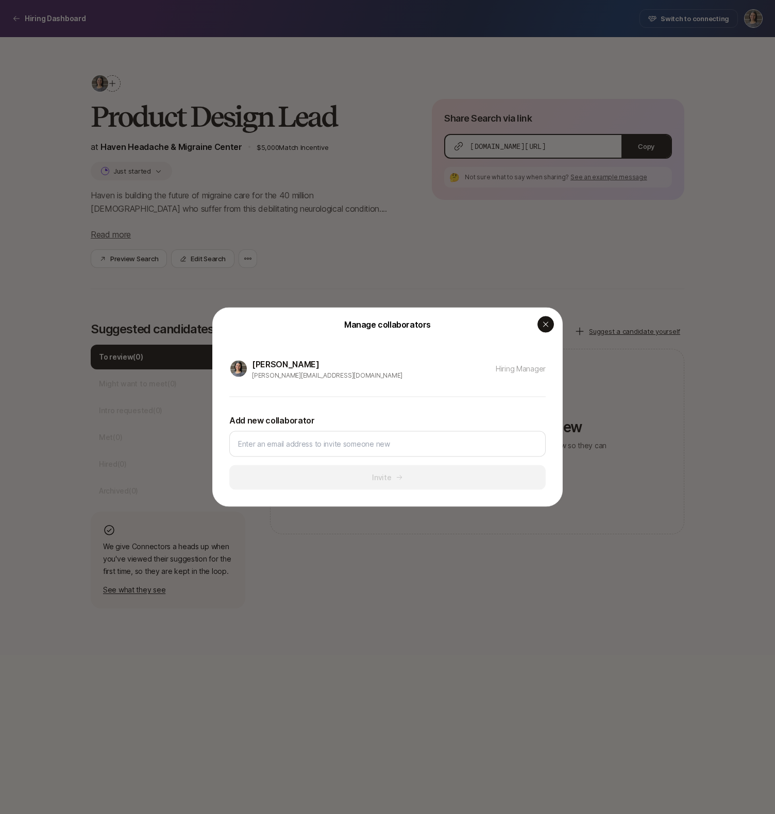
click at [542, 327] on icon "button" at bounding box center [546, 324] width 8 height 8
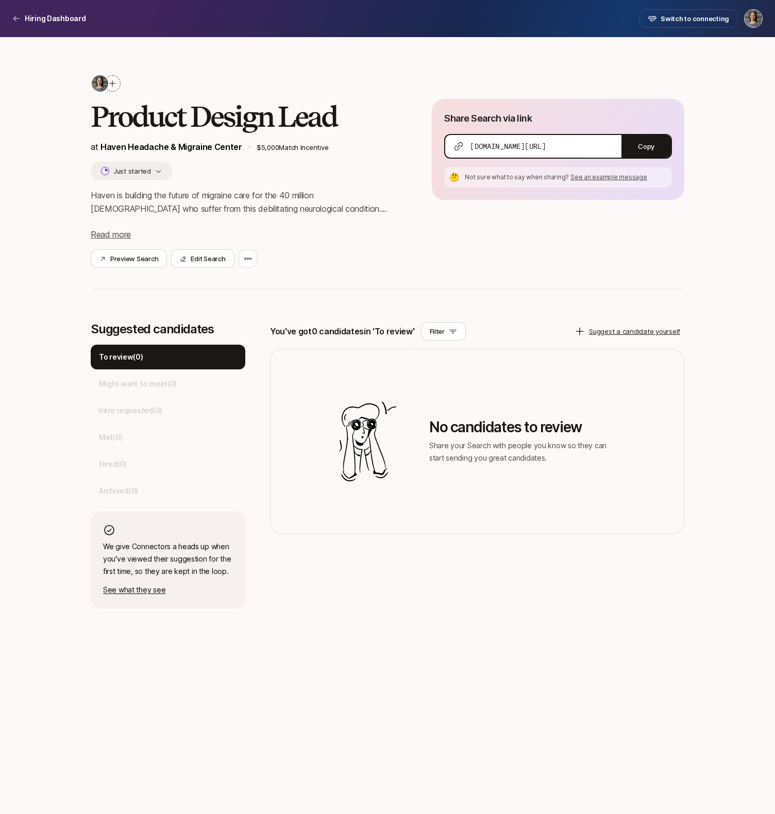
click at [210, 209] on p "Haven is building the future of migraine care for the 40 million Americans who …" at bounding box center [245, 202] width 308 height 27
click at [112, 235] on span "Read more" at bounding box center [111, 234] width 40 height 10
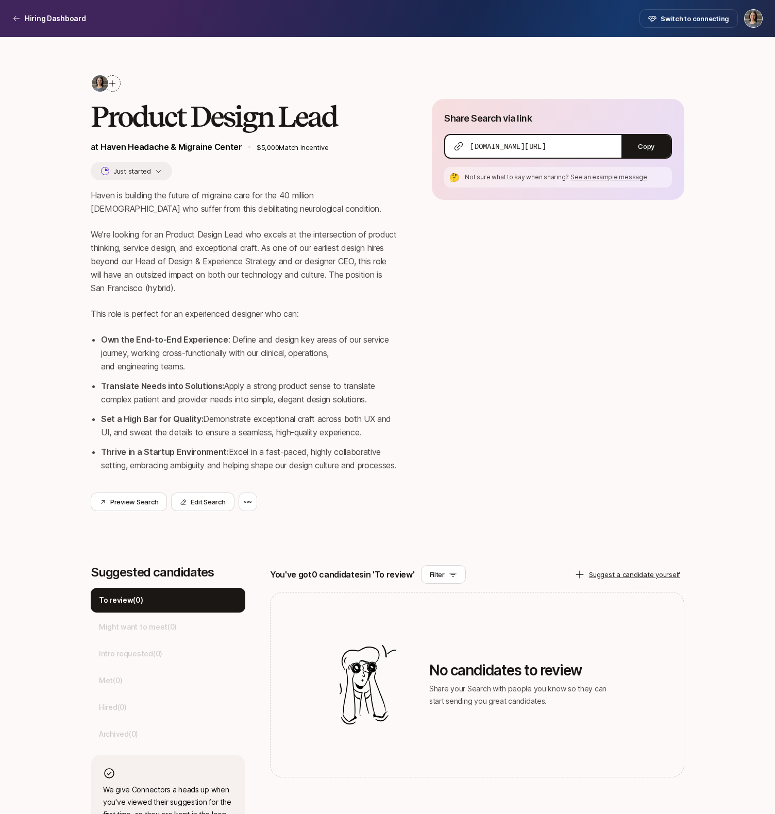
click at [138, 171] on button "Just started" at bounding box center [131, 171] width 81 height 19
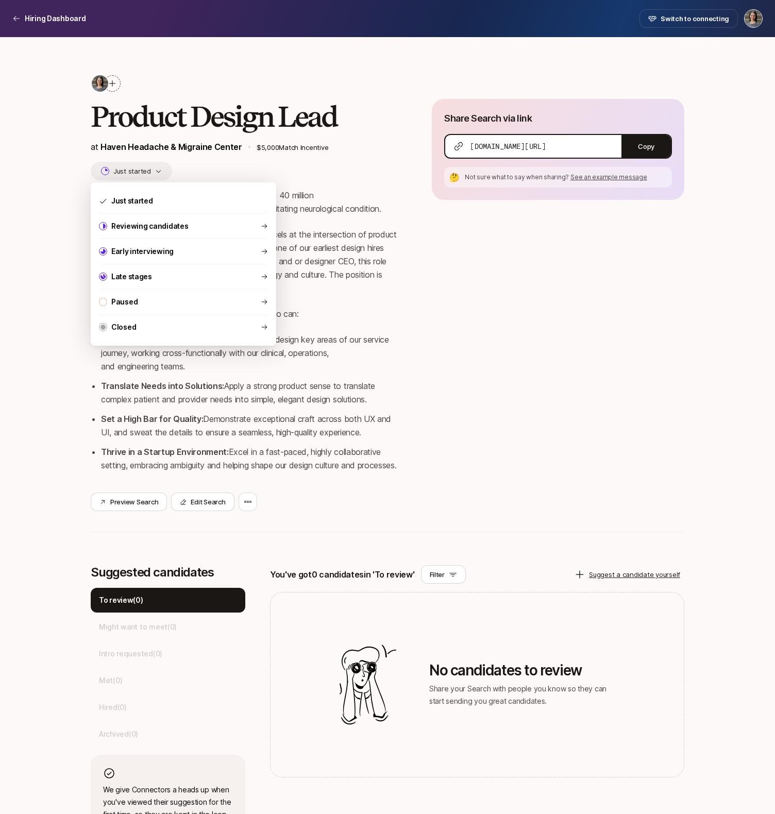
click at [317, 215] on p "Haven is building the future of migraine care for the 40 million Americans who …" at bounding box center [245, 202] width 308 height 27
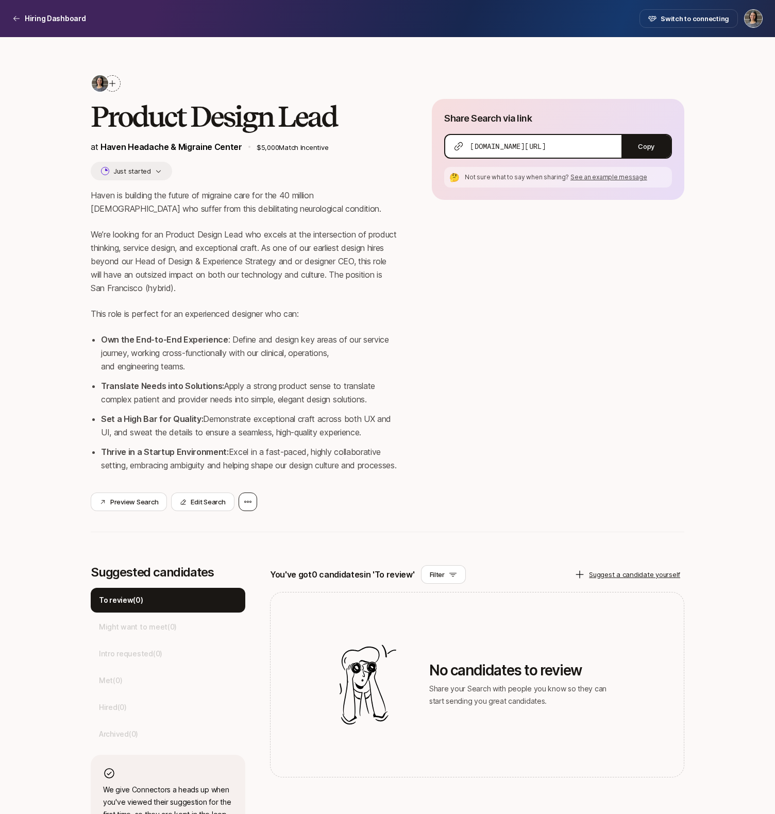
click at [245, 506] on icon at bounding box center [248, 502] width 8 height 8
click at [209, 465] on li "Thrive in a Startup Environment: Excel in a fast-paced, highly collaborative se…" at bounding box center [250, 458] width 298 height 27
click at [195, 511] on button "Edit Search" at bounding box center [202, 502] width 63 height 19
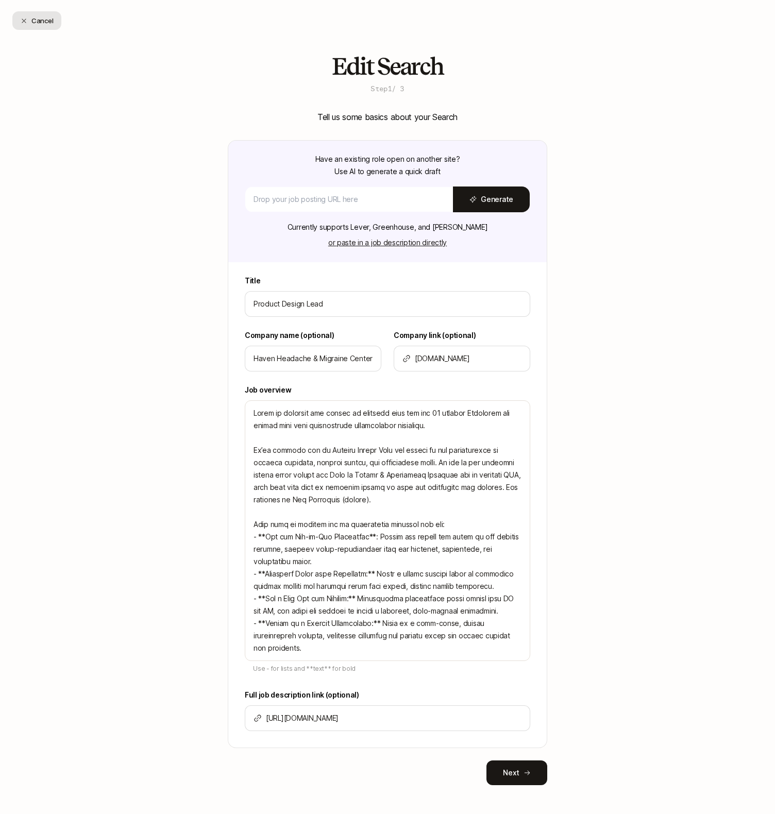
click at [41, 22] on button "Cancel" at bounding box center [36, 20] width 49 height 19
type textarea "x"
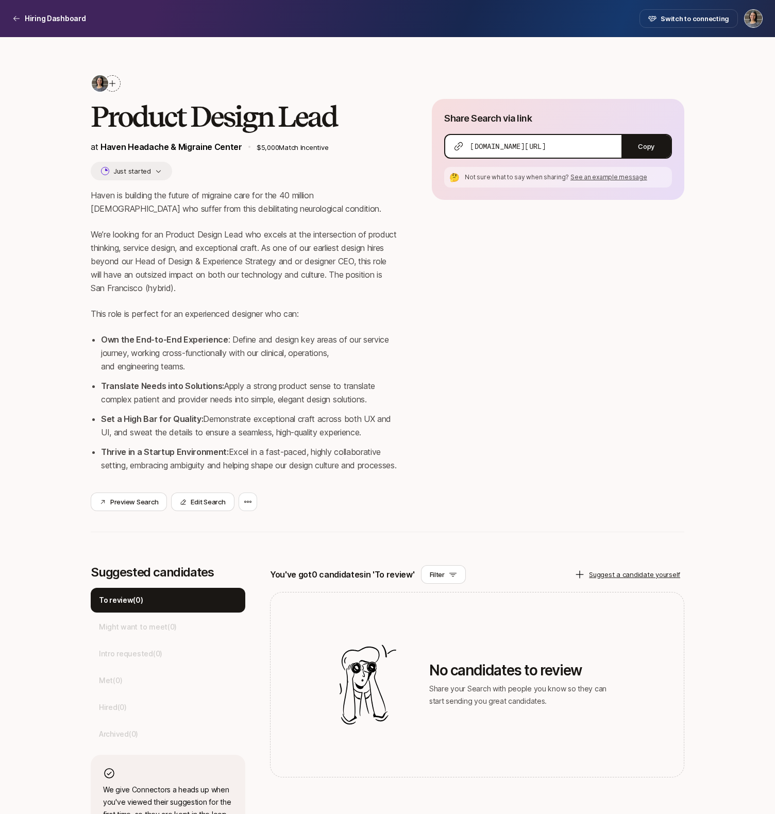
click at [587, 179] on span "See an example message" at bounding box center [608, 177] width 77 height 8
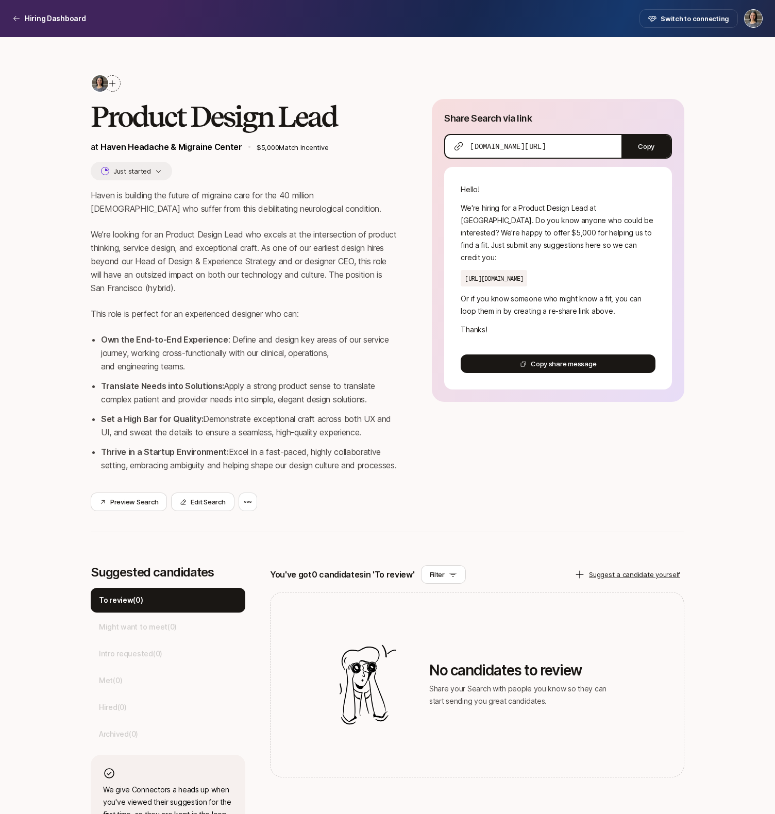
click at [531, 216] on p "We're hiring for a Product Design Lead at Haven Headache & Migraine Center. Do …" at bounding box center [558, 233] width 195 height 62
drag, startPoint x: 523, startPoint y: 220, endPoint x: 496, endPoint y: 254, distance: 42.9
click at [496, 254] on p "We're hiring for a Product Design Lead at Haven Headache & Migraine Center. Do …" at bounding box center [558, 233] width 195 height 62
copy p "Do you know anyone who could be interested? We're happy to offer $5,000 for hel…"
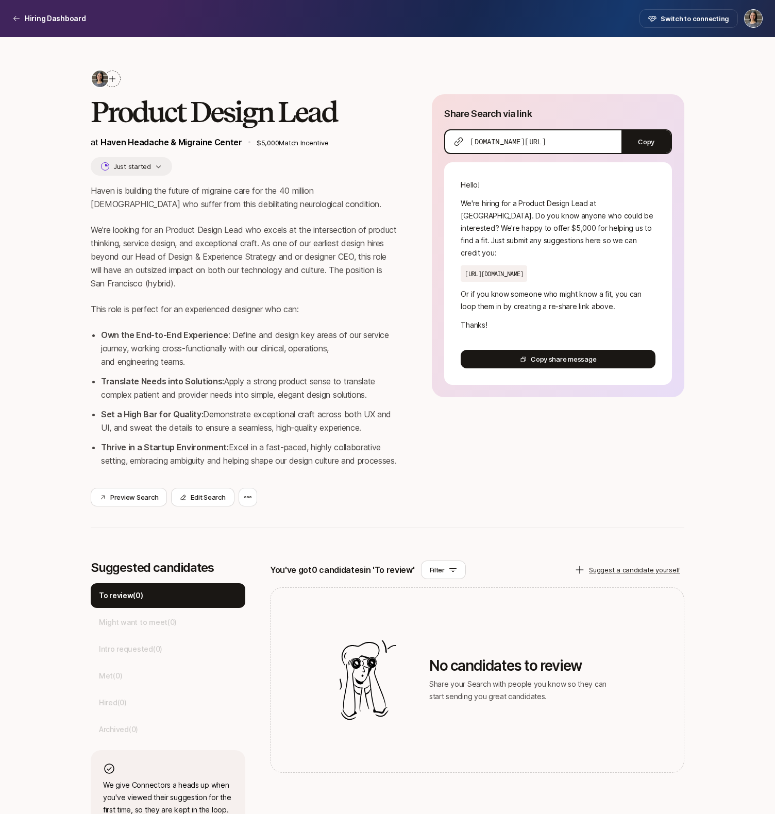
scroll to position [4, 0]
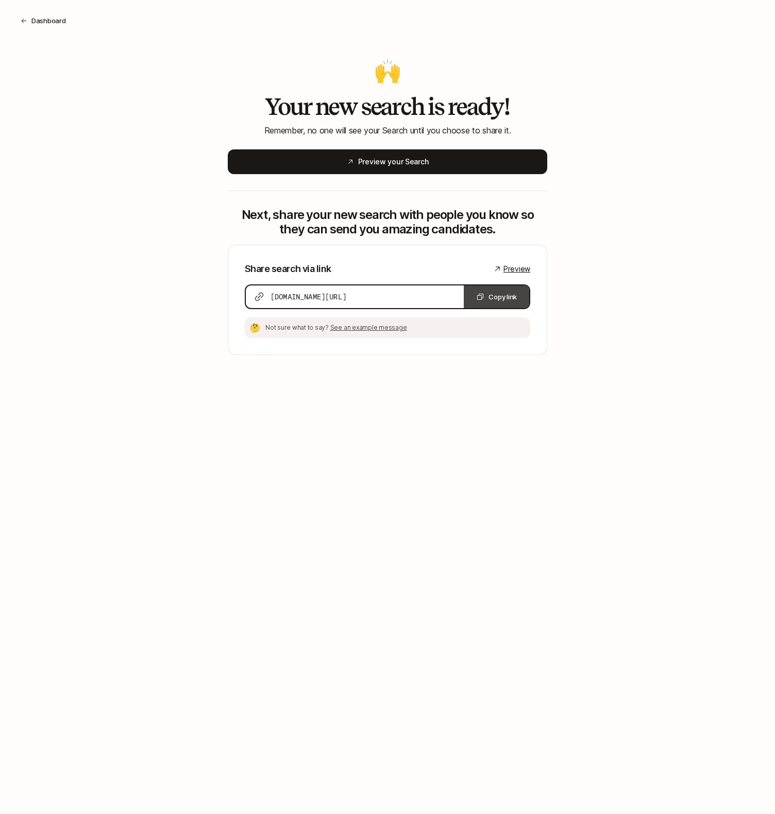
click at [488, 298] on button "Copy link" at bounding box center [496, 296] width 65 height 23
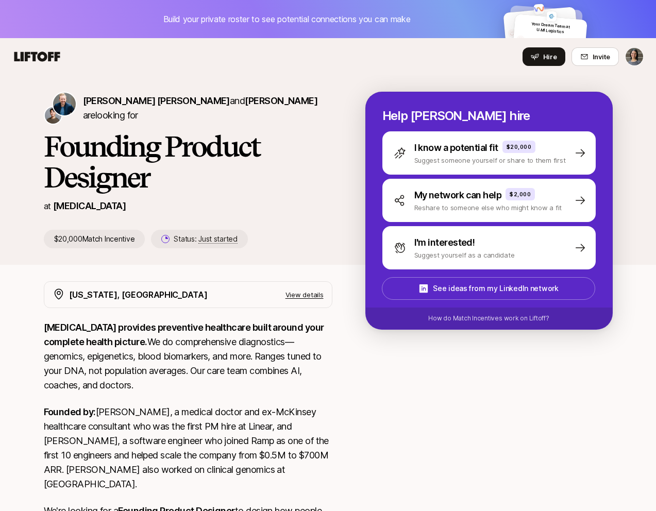
click at [299, 298] on p "View details" at bounding box center [304, 295] width 38 height 10
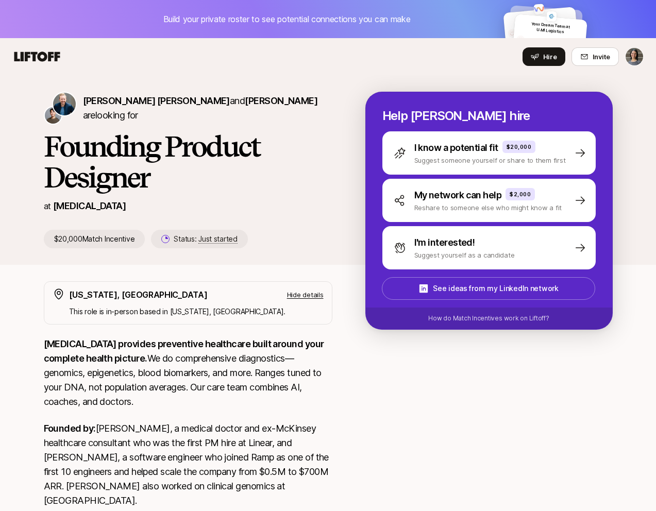
click at [299, 298] on p "Hide details" at bounding box center [305, 295] width 37 height 10
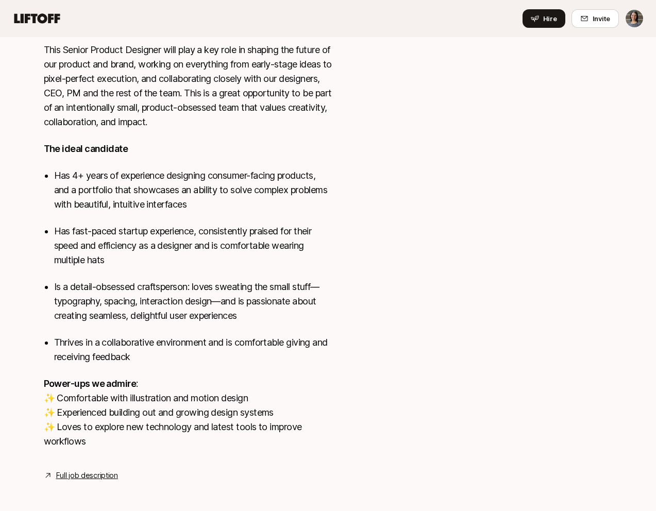
scroll to position [503, 0]
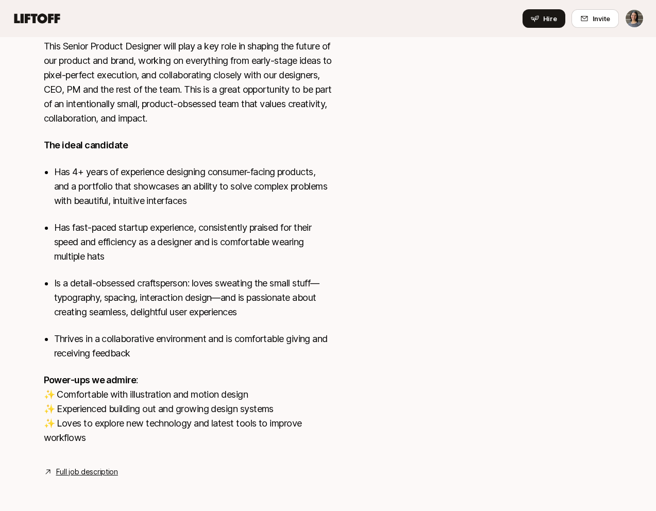
click at [92, 474] on link "Full job description" at bounding box center [87, 472] width 62 height 12
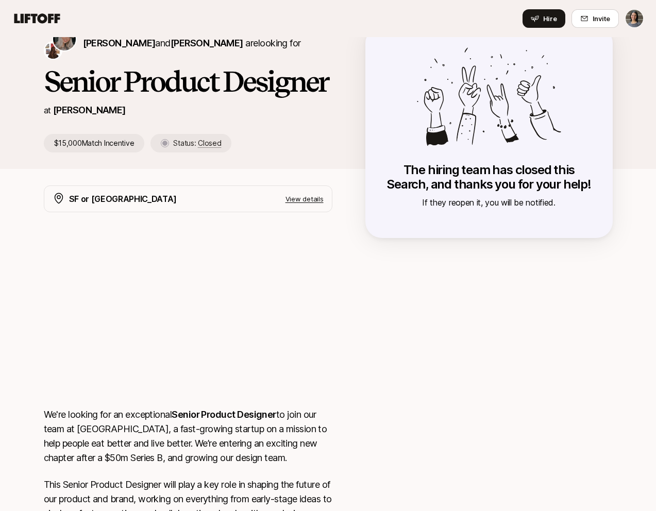
scroll to position [0, 0]
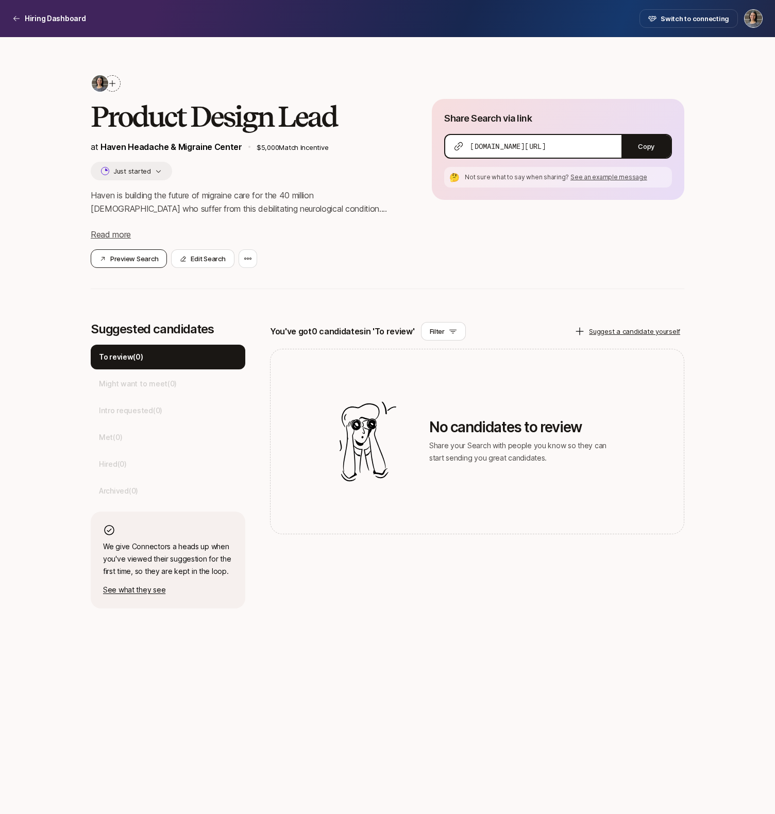
click at [147, 258] on button "Preview Search" at bounding box center [129, 258] width 76 height 19
click at [192, 258] on button "Edit Search" at bounding box center [202, 258] width 63 height 19
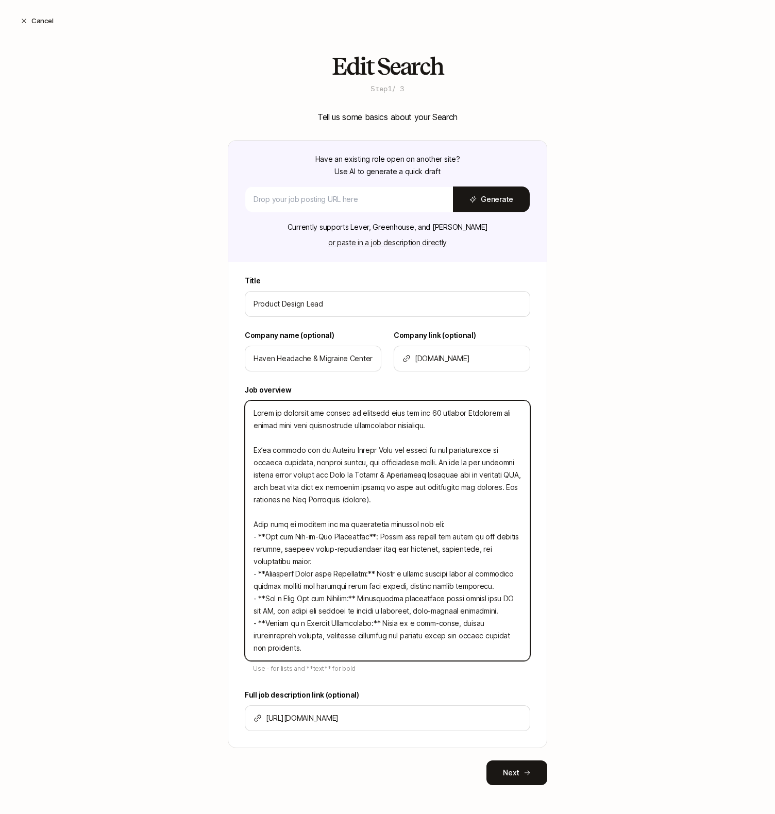
drag, startPoint x: 384, startPoint y: 500, endPoint x: 254, endPoint y: 504, distance: 129.9
click at [254, 504] on textarea at bounding box center [387, 530] width 285 height 261
type textarea "Haven is building the future of migraine care for the 40 million Americans who …"
type textarea "x"
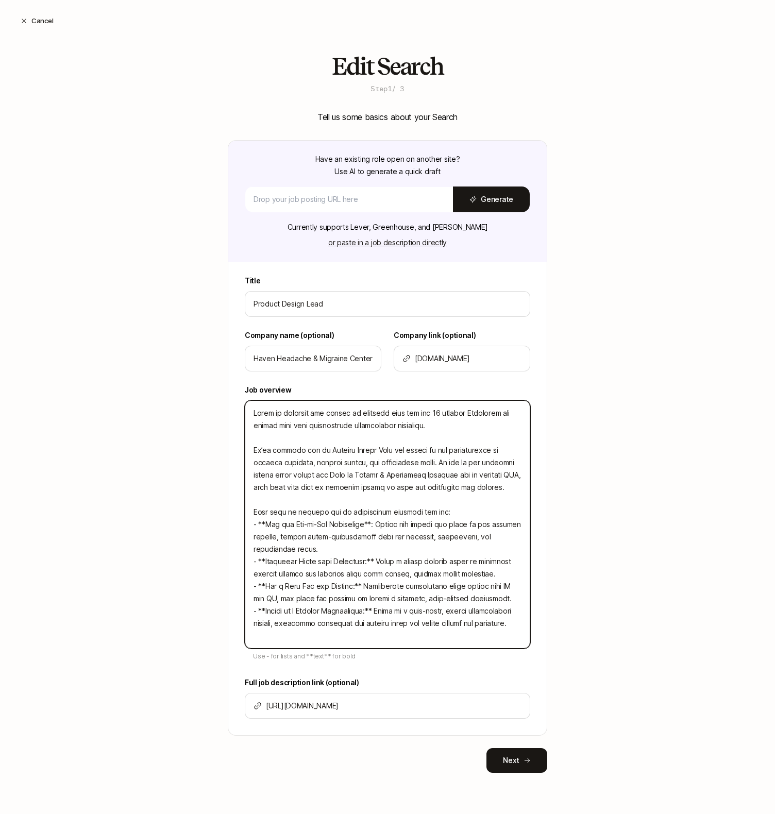
type textarea "Haven is building the future of migraine care for the 40 million Americans who …"
type textarea "x"
type textarea "Haven is building the future of migraine care for the 40 million Americans who …"
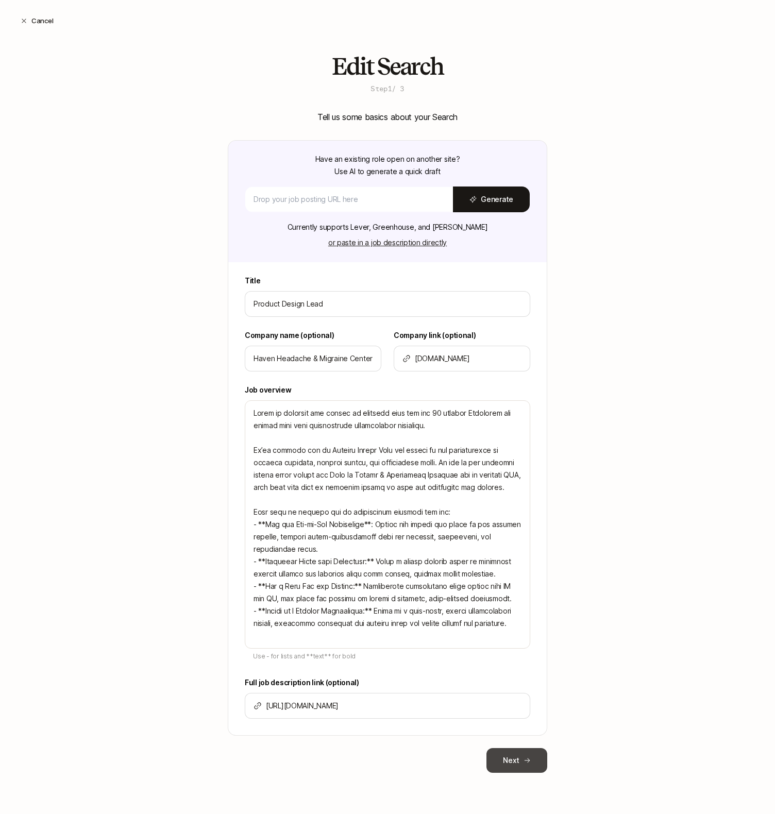
click at [511, 762] on button "Next" at bounding box center [516, 760] width 61 height 25
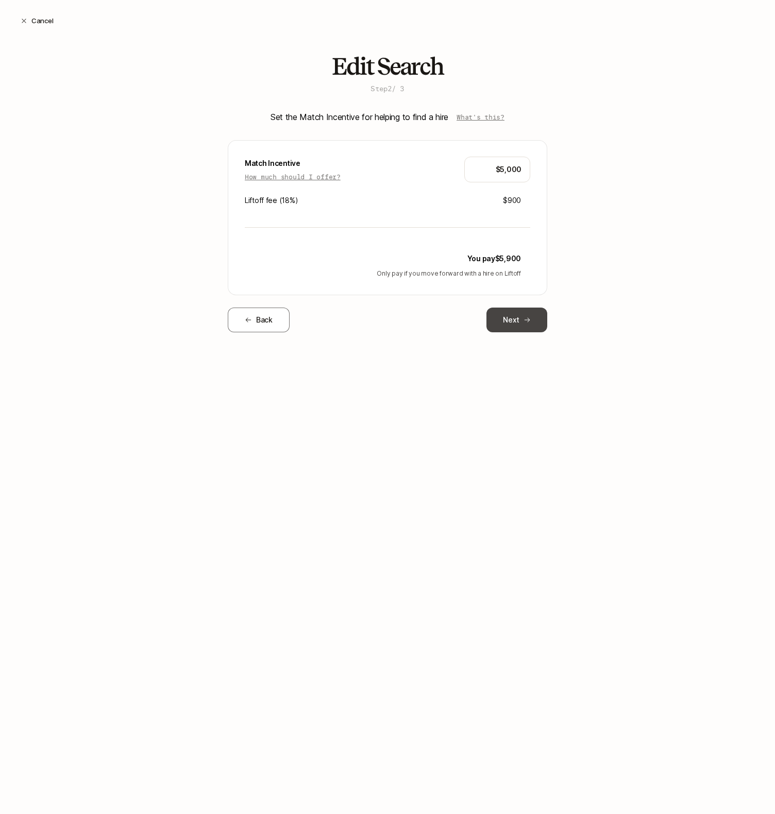
click at [516, 326] on button "Next" at bounding box center [516, 320] width 61 height 25
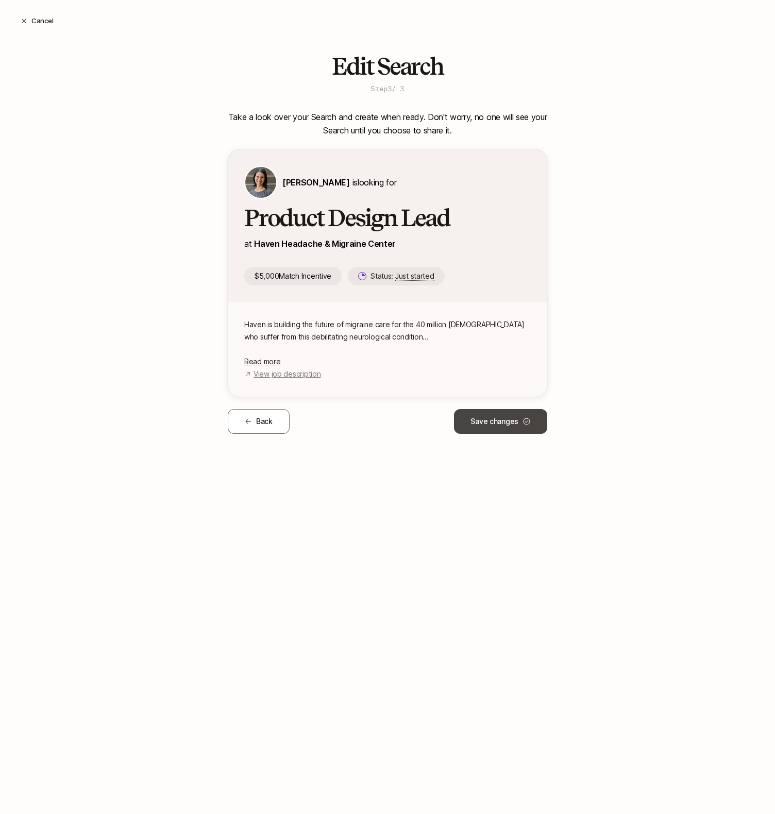
click at [483, 420] on button "Save changes" at bounding box center [500, 421] width 93 height 25
